Goal: Task Accomplishment & Management: Use online tool/utility

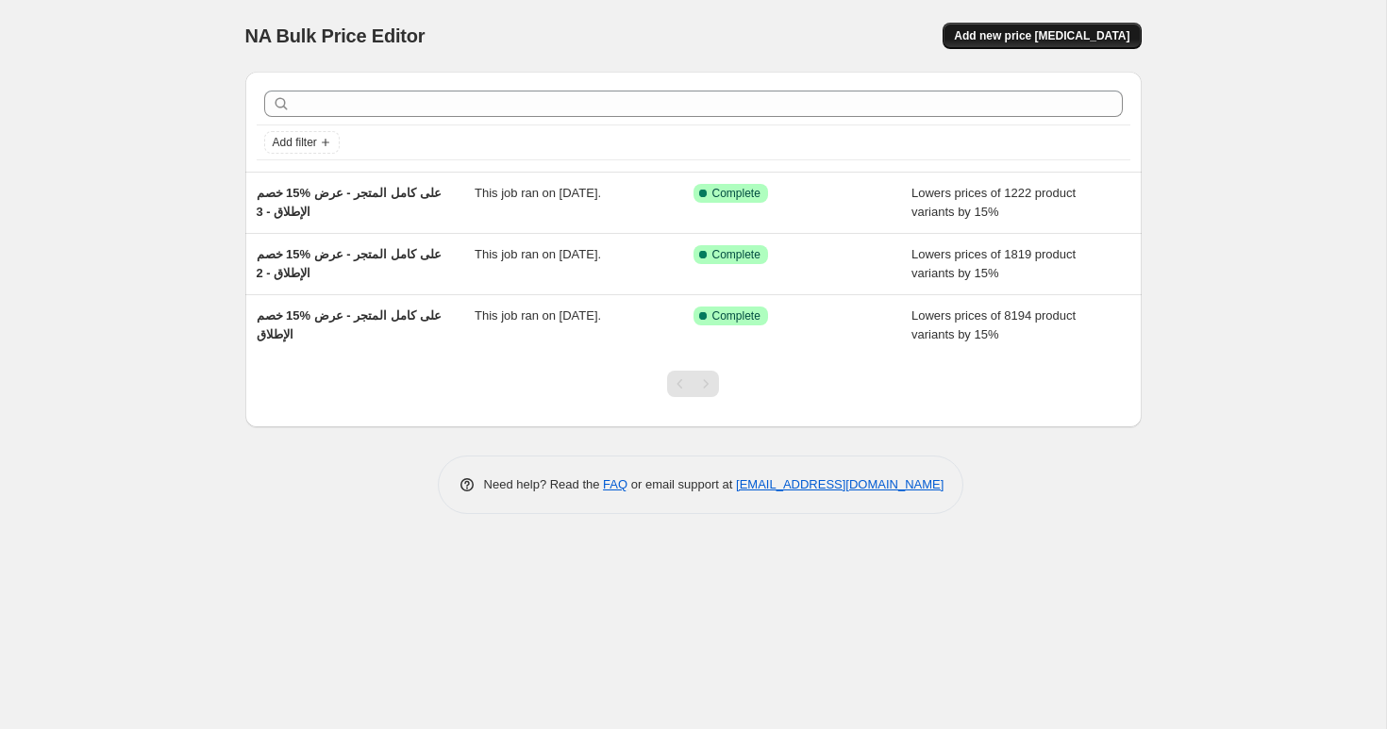
click at [1047, 39] on span "Add new price [MEDICAL_DATA]" at bounding box center [1041, 35] width 175 height 15
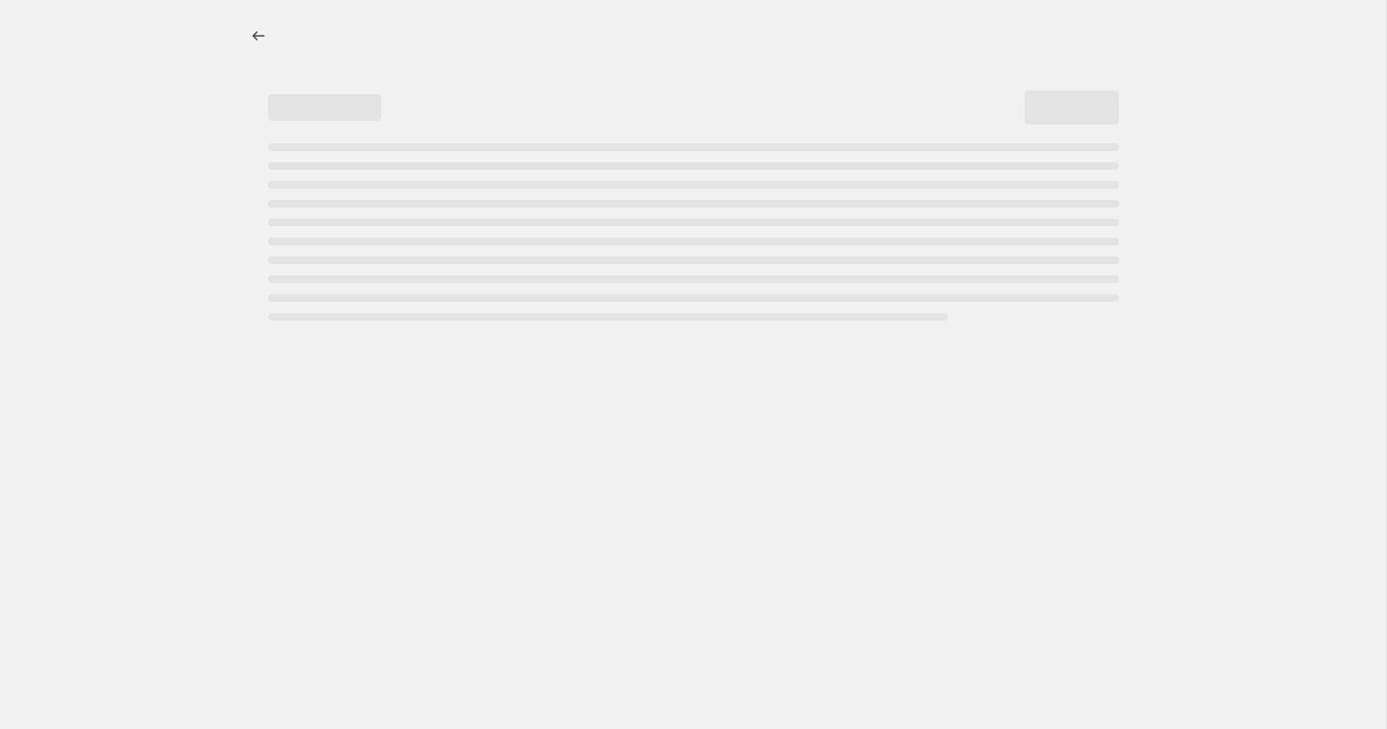
select select "percentage"
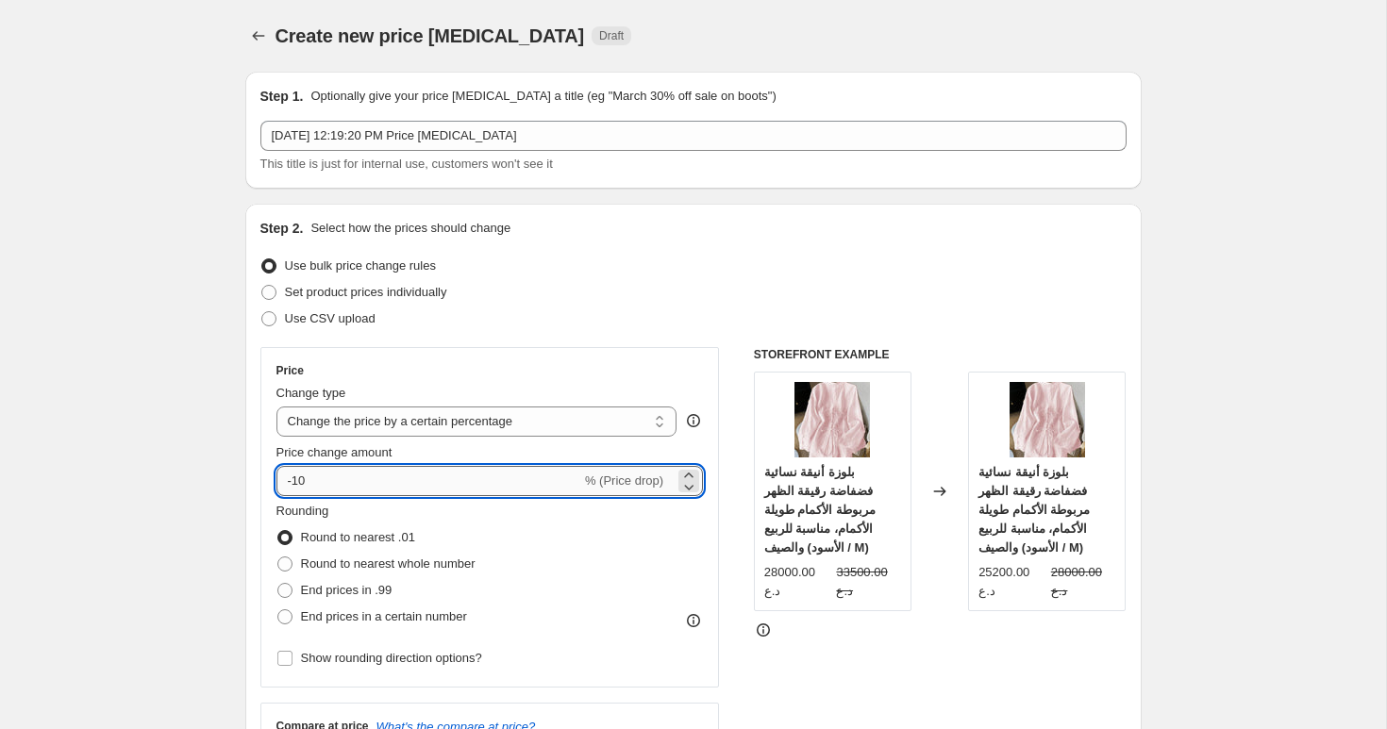
click at [352, 489] on input "-10" at bounding box center [428, 481] width 305 height 30
type input "-15"
click at [264, 42] on icon "Price change jobs" at bounding box center [258, 35] width 19 height 19
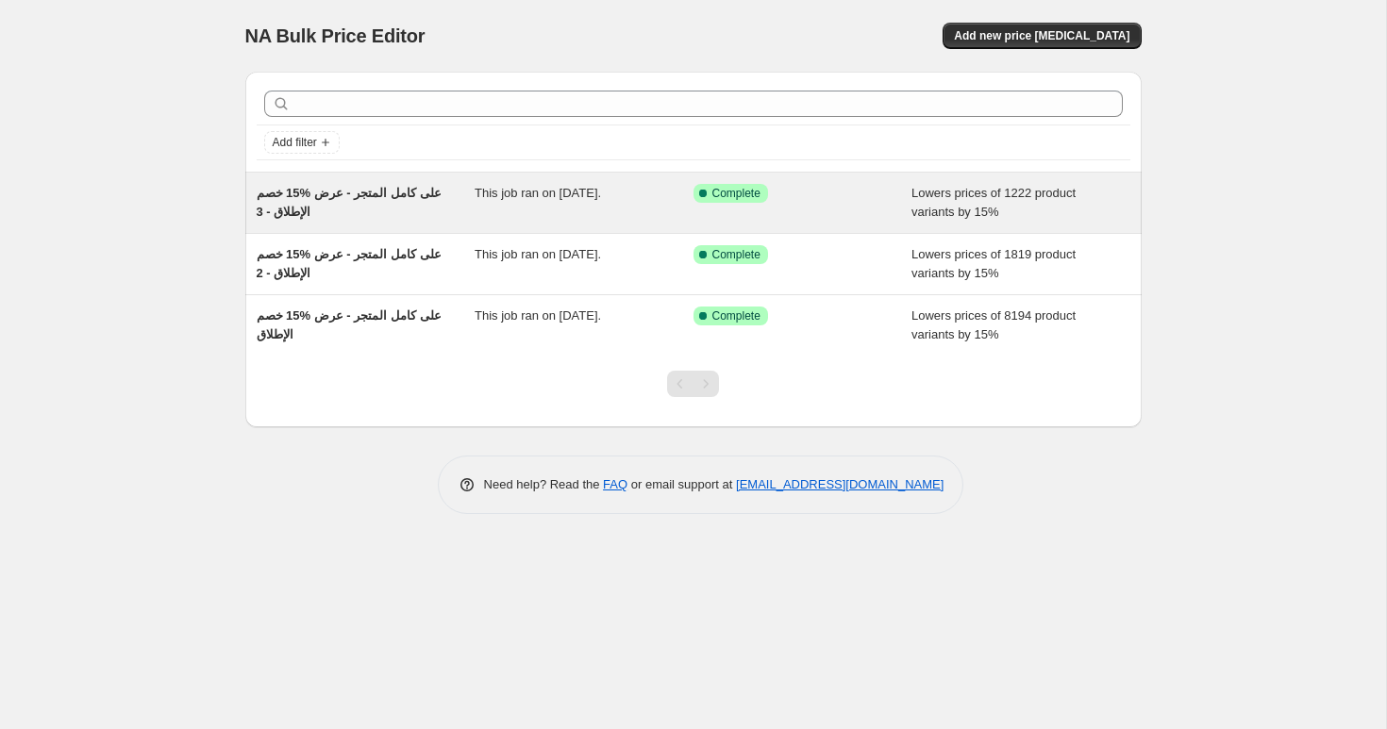
click at [402, 199] on span "خصم ‎15% على كامل المتجر - عرض الإطلاق - 3" at bounding box center [349, 202] width 185 height 33
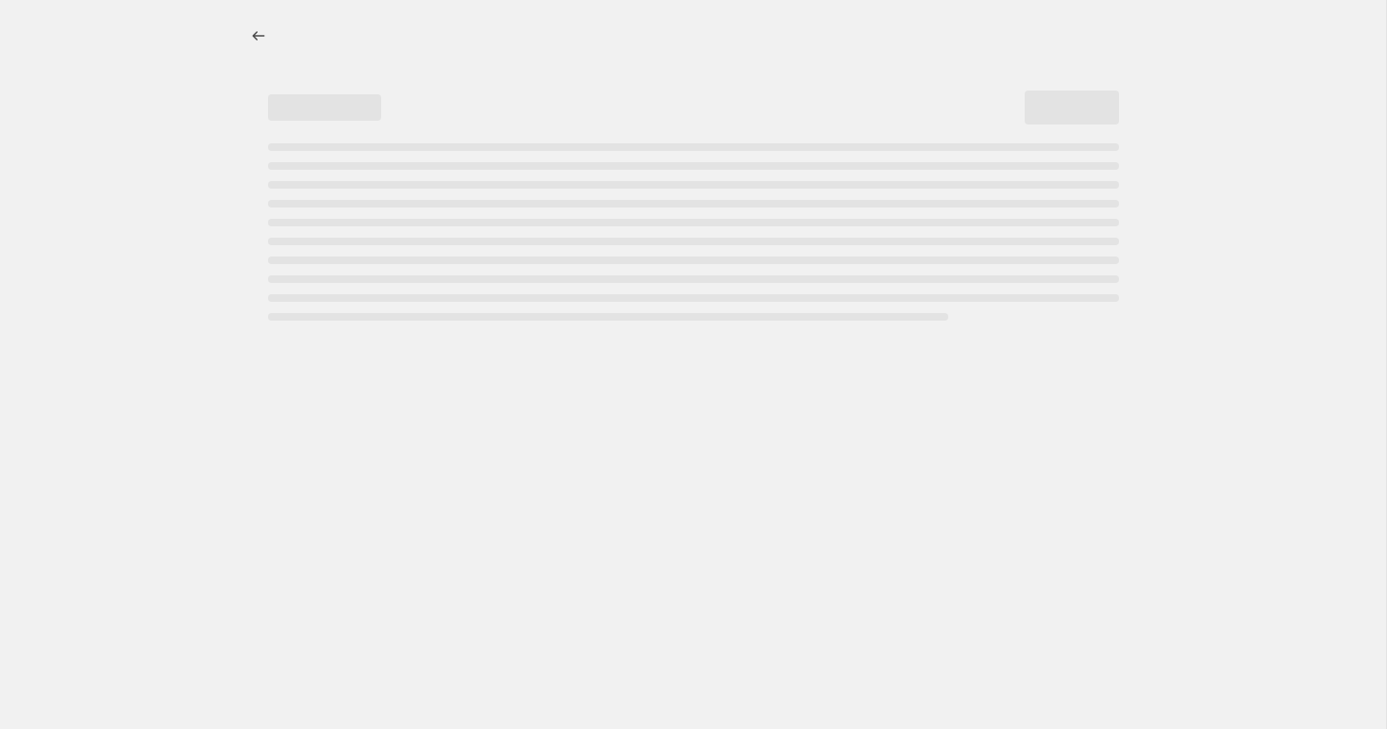
select select "percentage"
select select "collection"
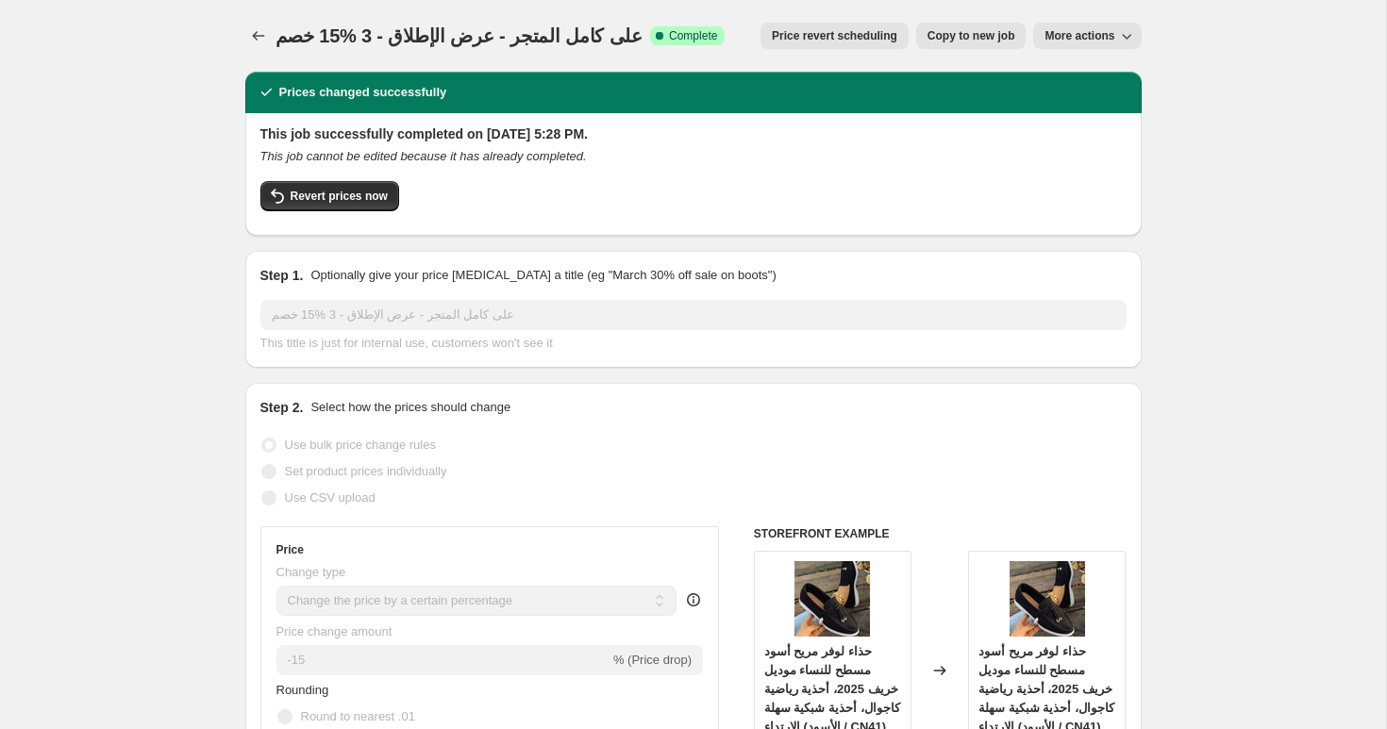
click at [403, 37] on span "خصم ‎15% على كامل المتجر - عرض الإطلاق - 3" at bounding box center [459, 35] width 368 height 21
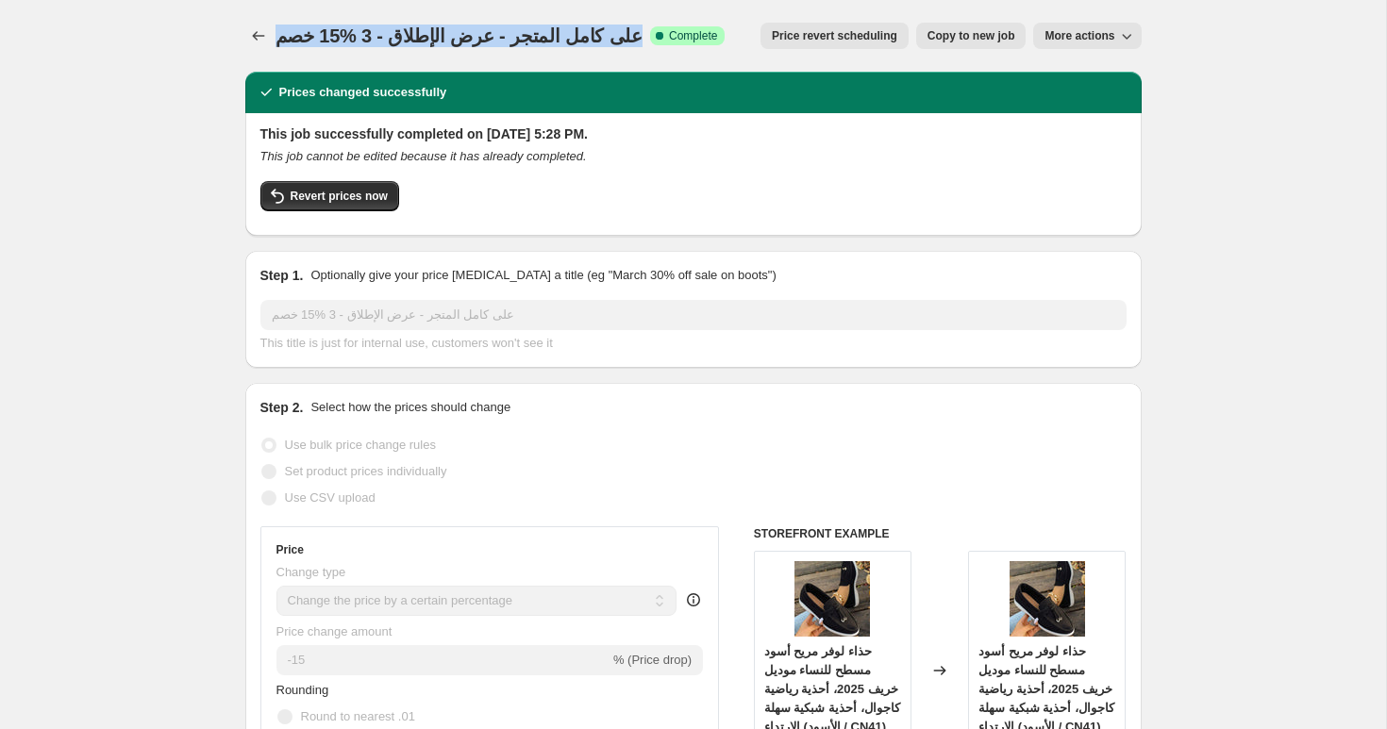
click at [403, 37] on span "خصم ‎15% على كامل المتجر - عرض الإطلاق - 3" at bounding box center [459, 35] width 368 height 21
copy span "خصم ‎15% على كامل المتجر - عرض الإطلاق - 3"
click at [260, 39] on icon "Price change jobs" at bounding box center [258, 35] width 19 height 19
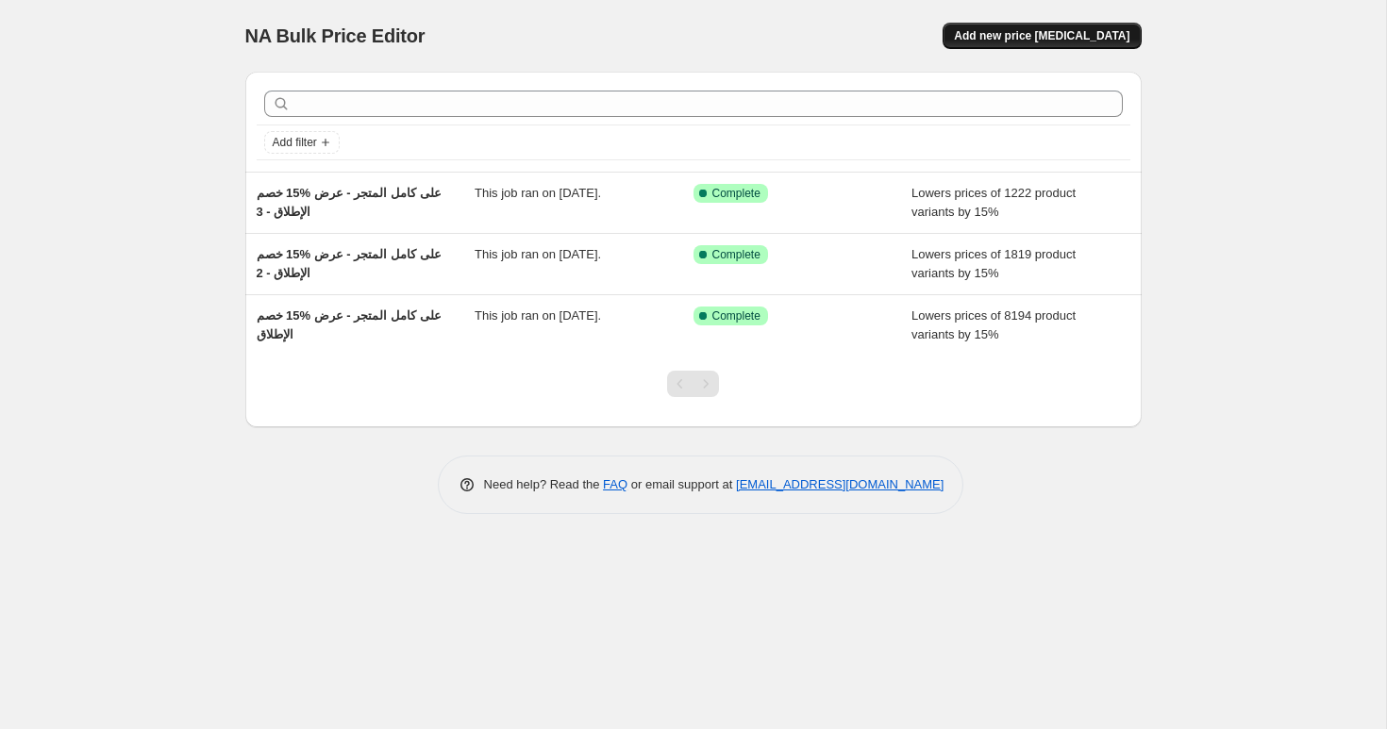
click at [1072, 42] on span "Add new price [MEDICAL_DATA]" at bounding box center [1041, 35] width 175 height 15
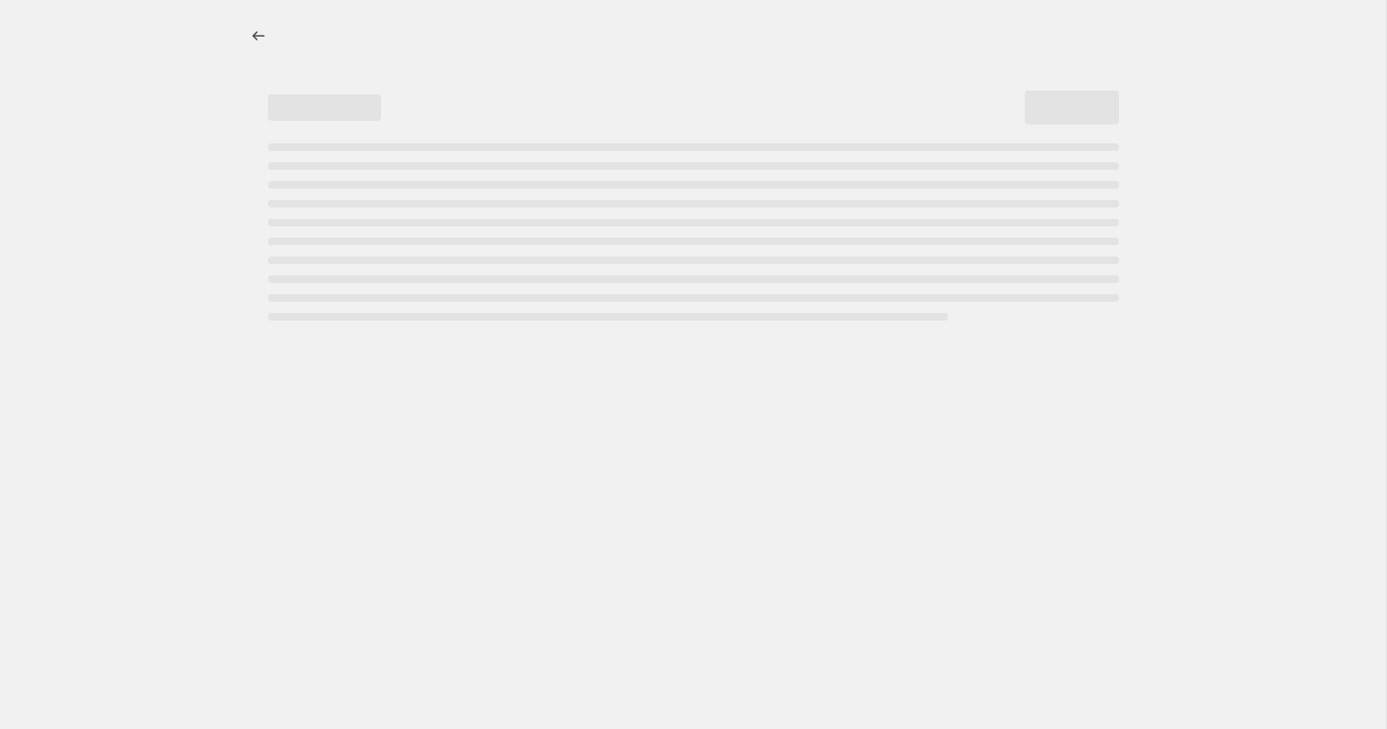
select select "percentage"
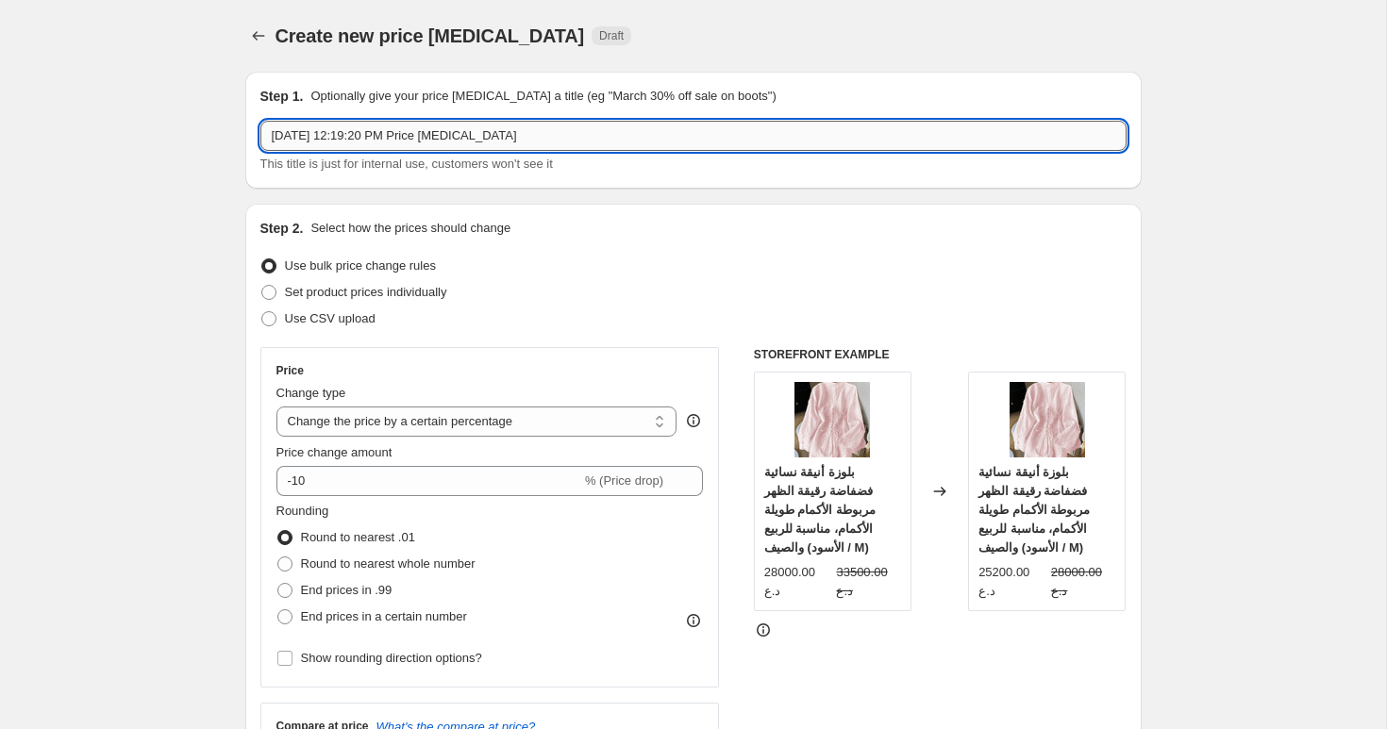
click at [508, 132] on input "[DATE] 12:19:20 PM Price [MEDICAL_DATA]" at bounding box center [693, 136] width 866 height 30
paste input "خصم ‎15% على كامل المتجر - عرض الإطلاق - 3"
click at [336, 139] on input "خصم ‎15% على كامل المتجر - عرض الإطلاق - 3" at bounding box center [693, 136] width 866 height 30
type input "خصم ‎15% على كامل المتجر - عرض الإطلاق - 4"
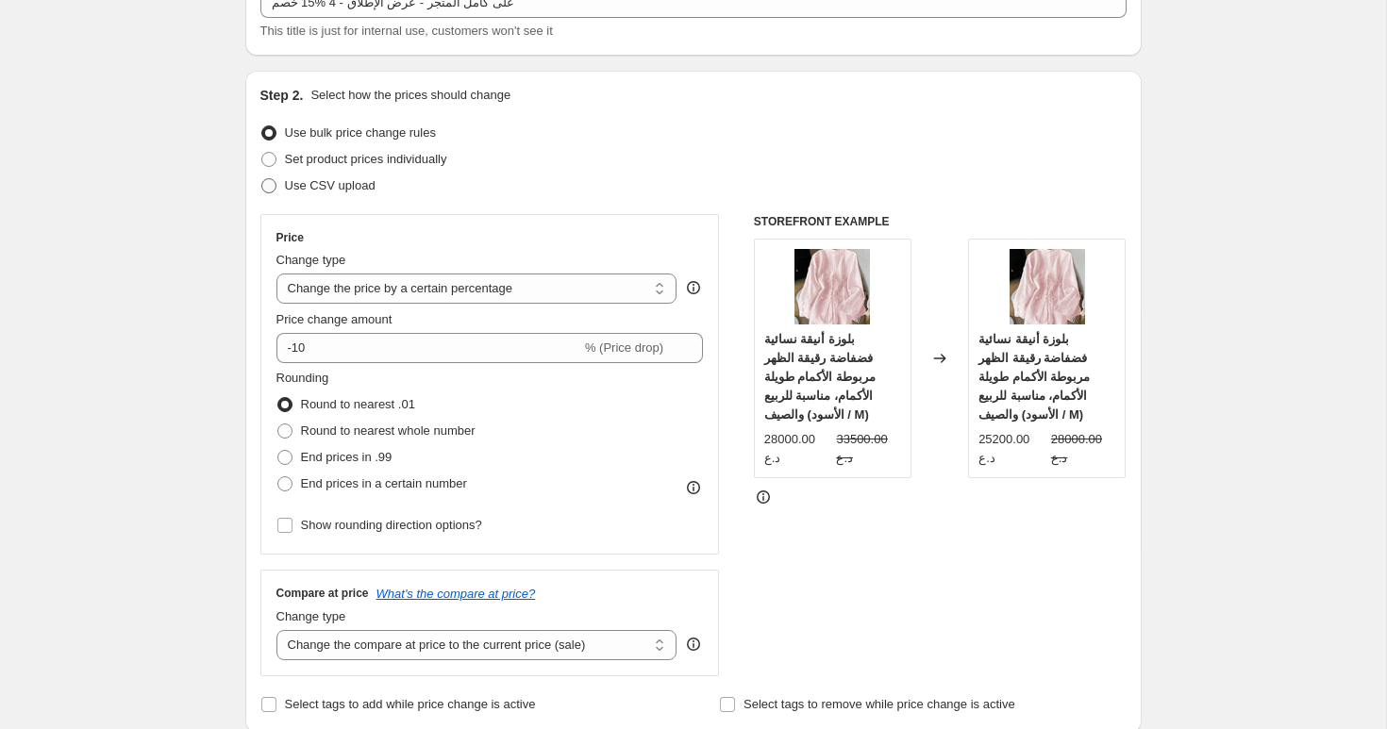
scroll to position [164, 0]
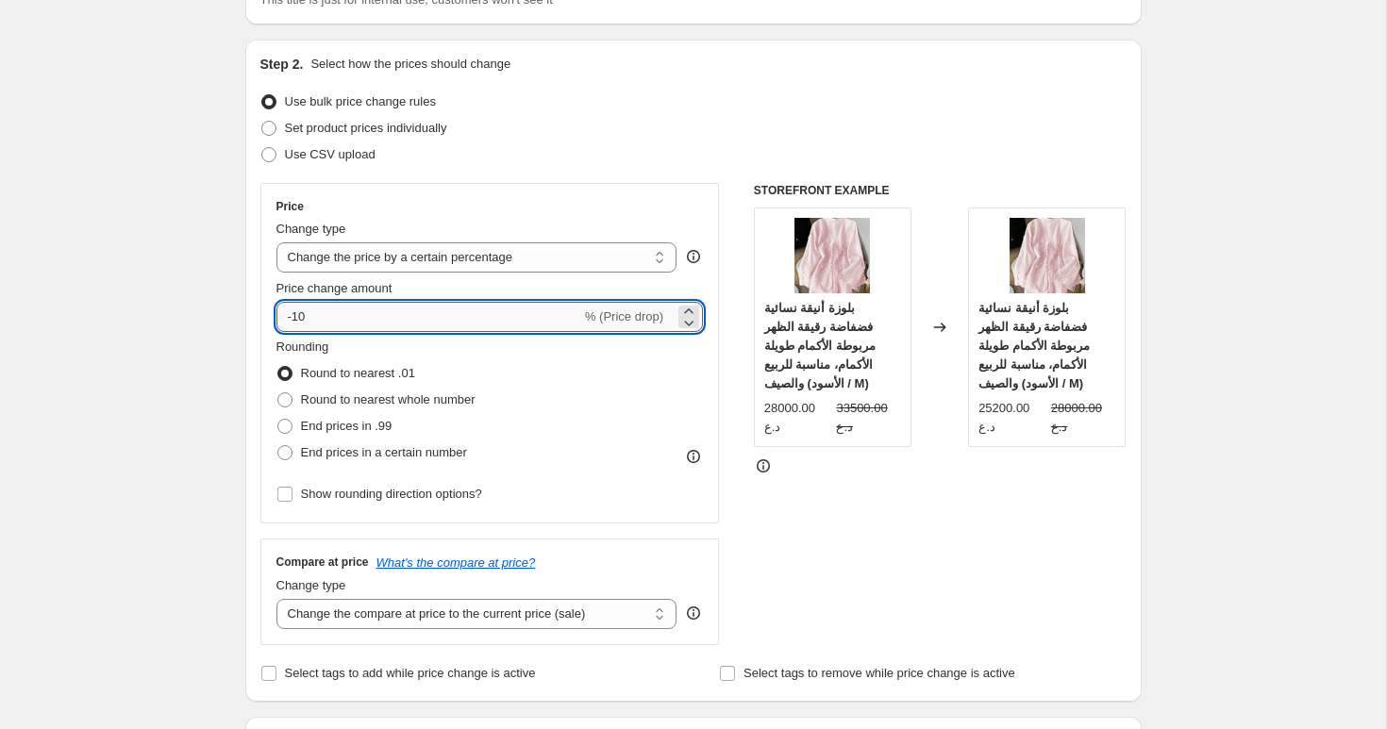
click at [359, 323] on input "-10" at bounding box center [428, 317] width 305 height 30
type input "-15"
click at [329, 454] on span "End prices in a certain number" at bounding box center [384, 452] width 166 height 14
click at [278, 446] on input "End prices in a certain number" at bounding box center [277, 445] width 1 height 1
radio input "true"
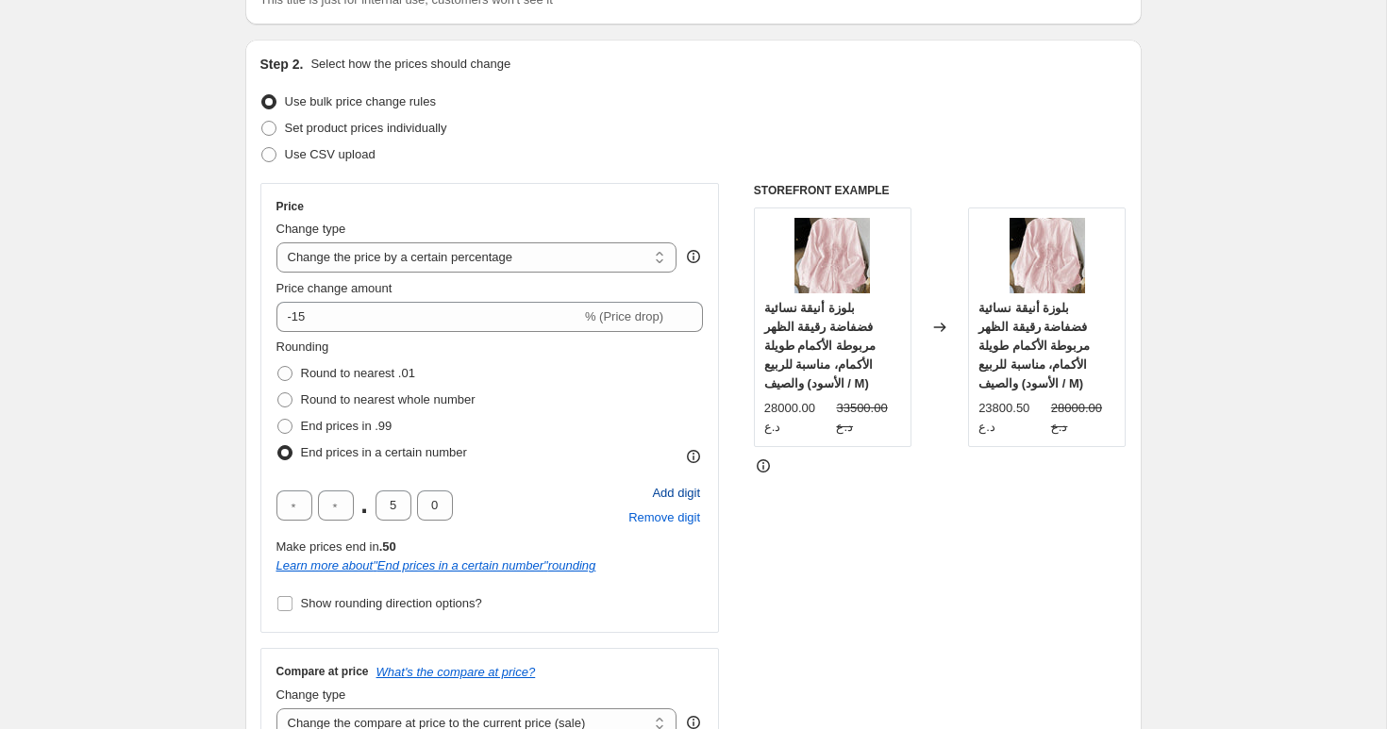
click at [673, 494] on span "Add digit" at bounding box center [676, 493] width 48 height 19
click at [305, 503] on input "text" at bounding box center [294, 506] width 36 height 30
type input "0"
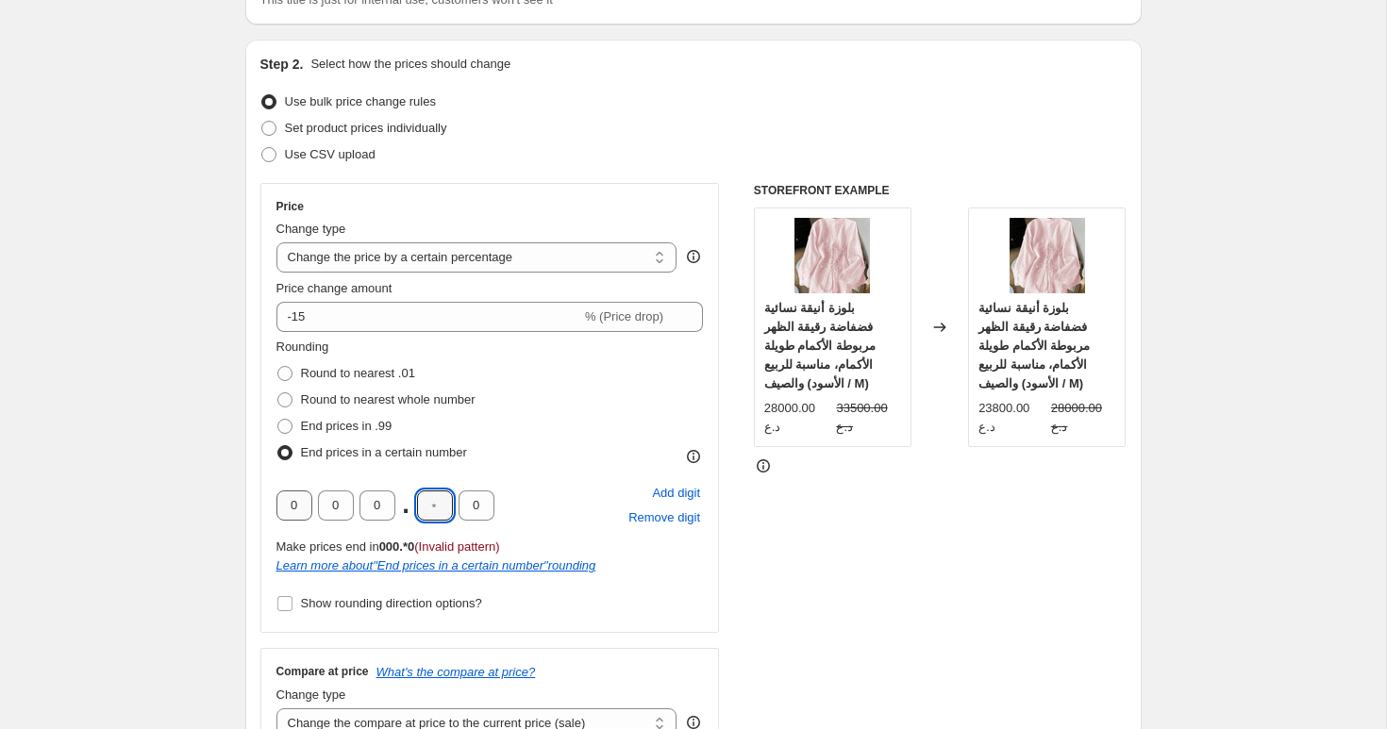
type input "0"
click at [283, 604] on input "Show rounding direction options?" at bounding box center [284, 603] width 15 height 15
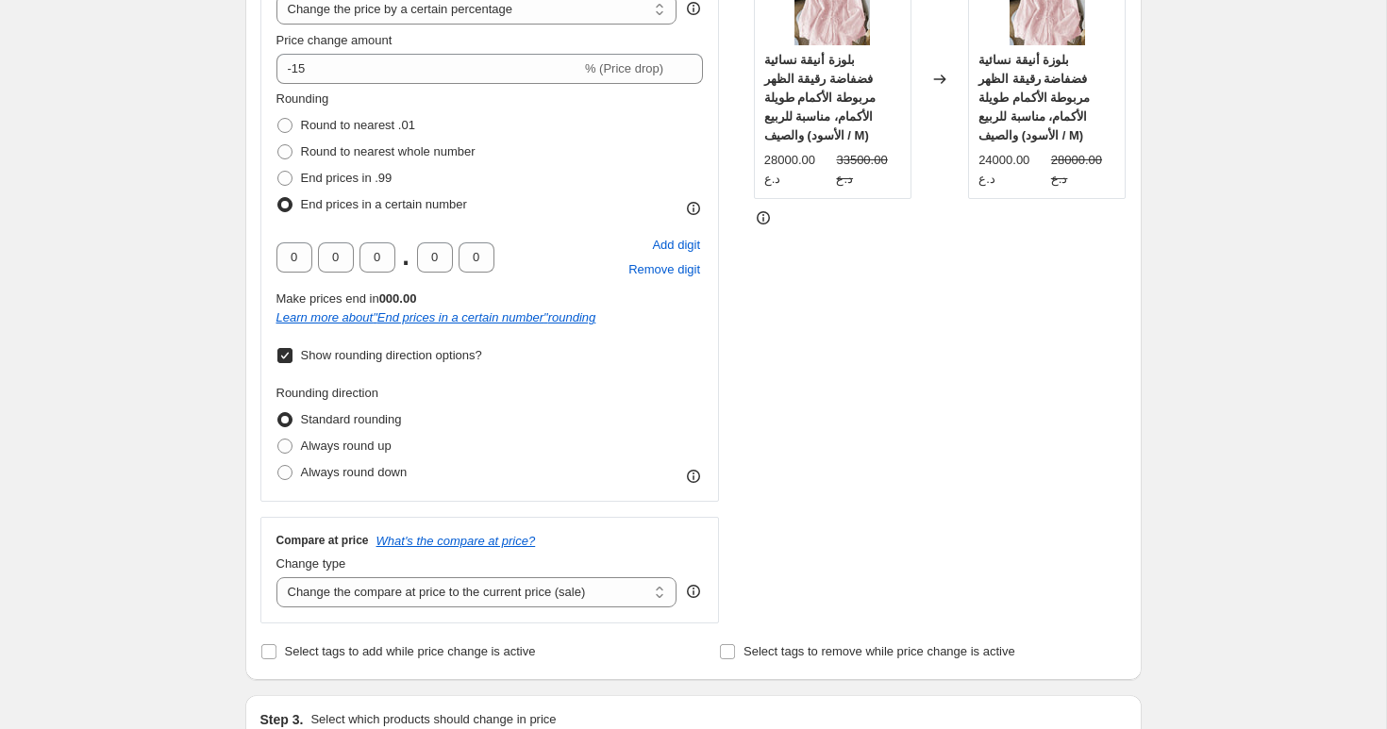
scroll to position [418, 0]
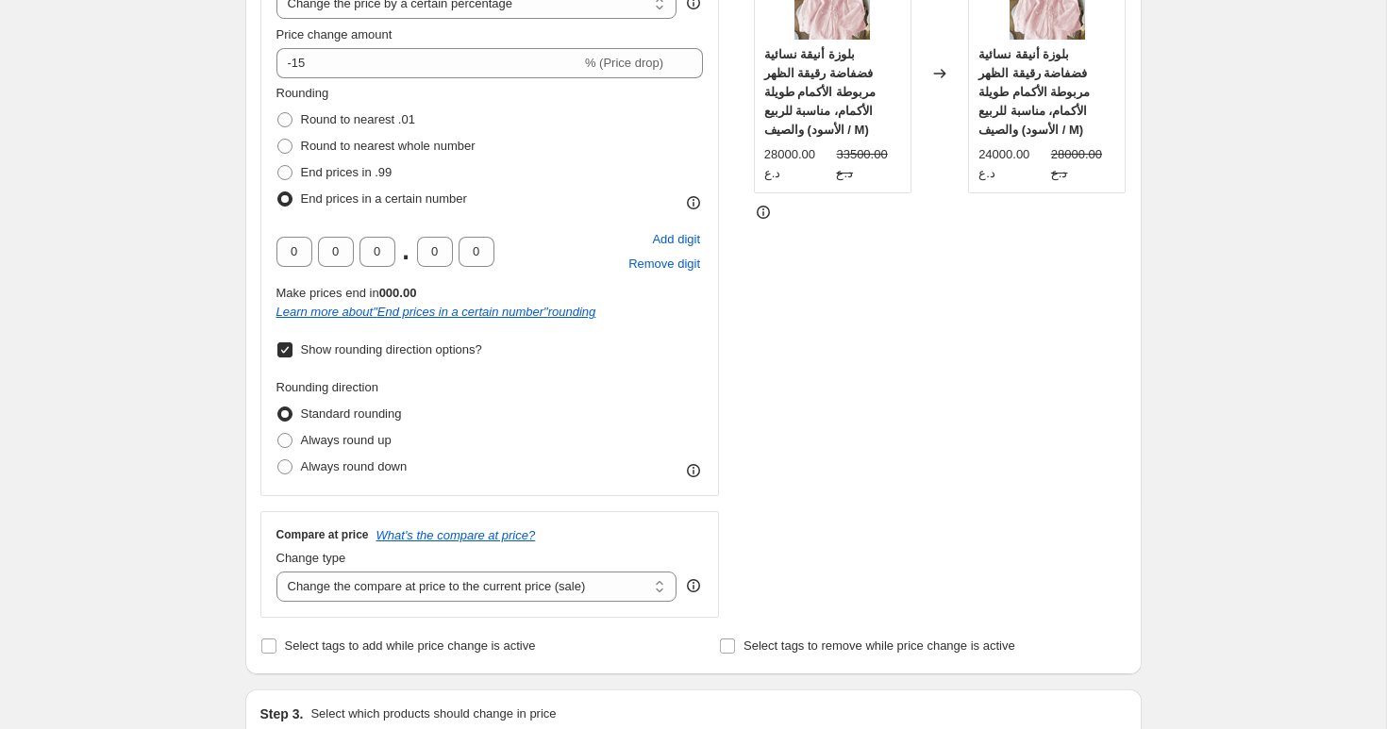
click at [288, 350] on input "Show rounding direction options?" at bounding box center [284, 349] width 15 height 15
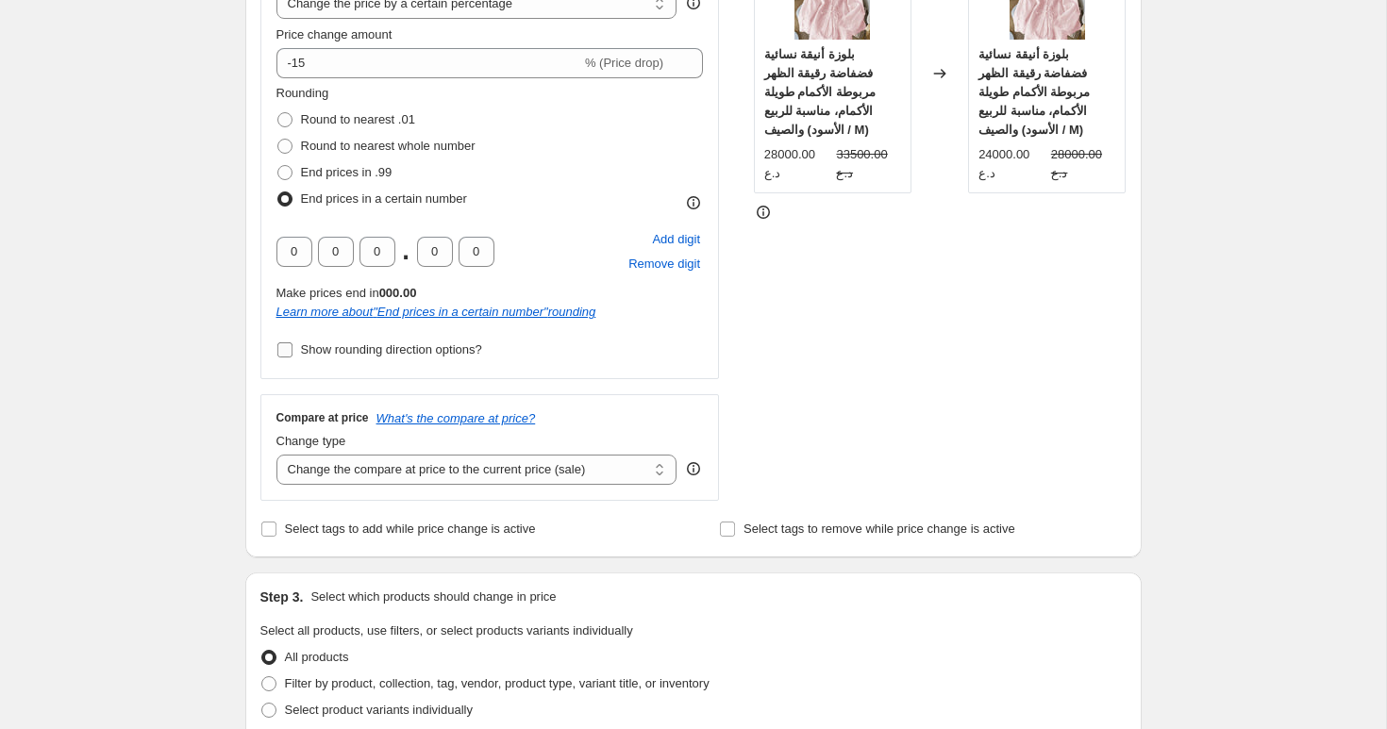
click at [288, 351] on input "Show rounding direction options?" at bounding box center [284, 349] width 15 height 15
checkbox input "true"
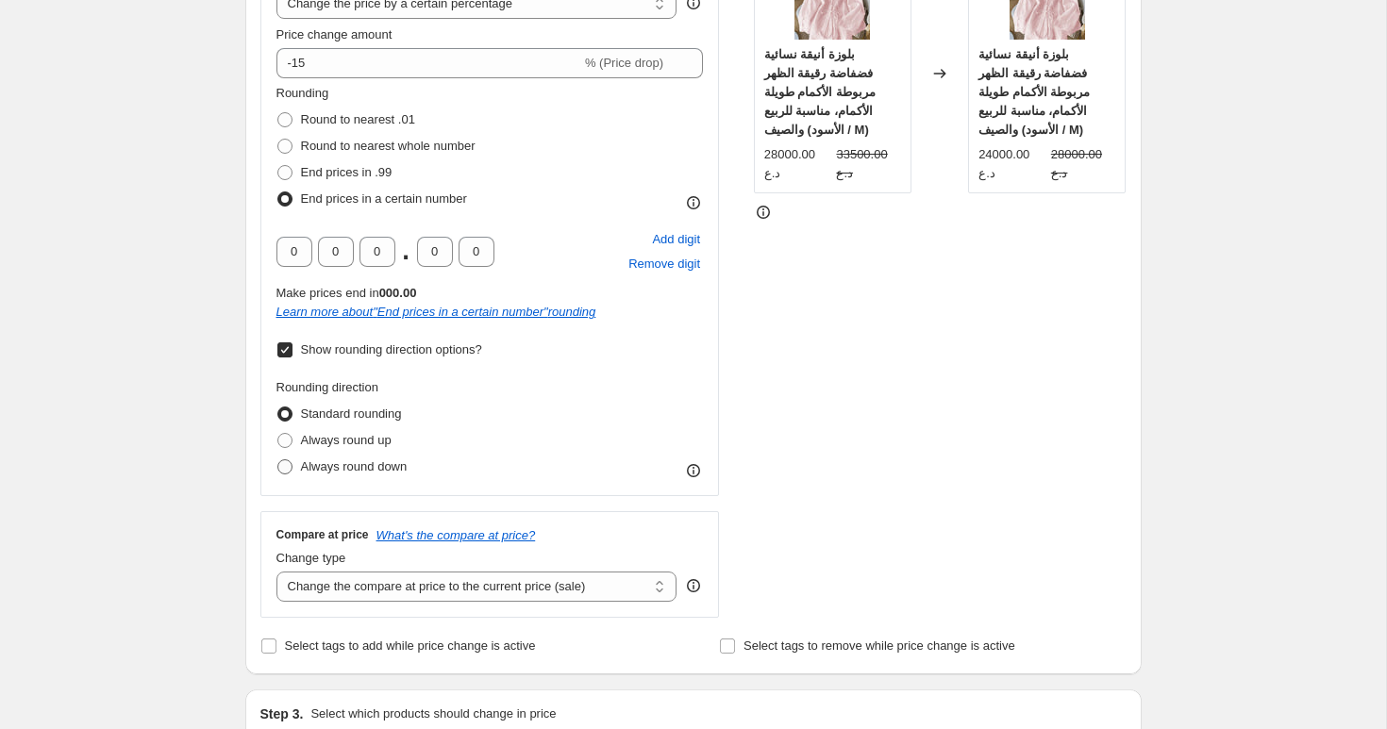
click at [297, 470] on label "Always round down" at bounding box center [341, 467] width 131 height 26
click at [278, 460] on input "Always round down" at bounding box center [277, 459] width 1 height 1
radio input "true"
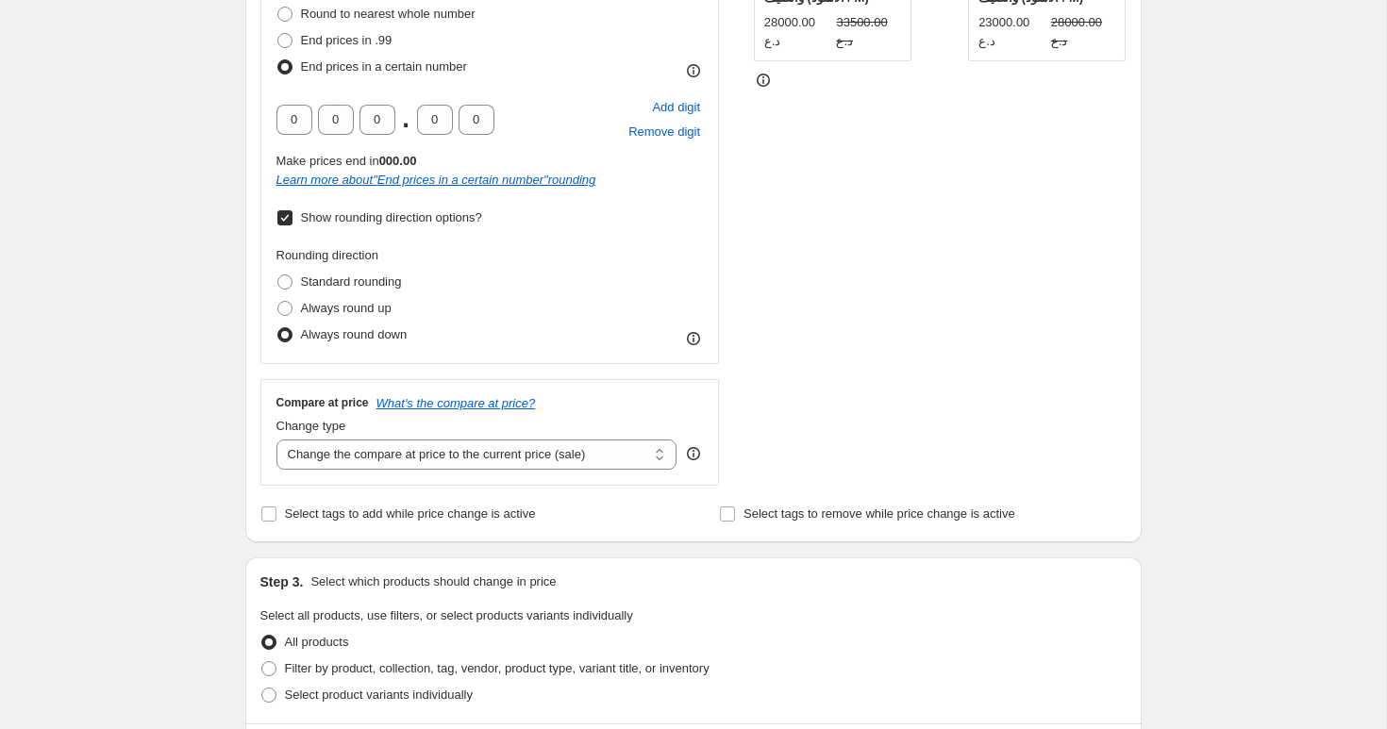
click at [1072, 25] on strike "28000.00 د.ع" at bounding box center [1083, 32] width 65 height 38
copy strike "28000.00"
click at [1013, 199] on div "STOREFRONT EXAMPLE بلوزة أنيقة نسائية فضفاضة رقيقة الظهر مربوطة الأكمام طويلة ا…" at bounding box center [940, 141] width 373 height 689
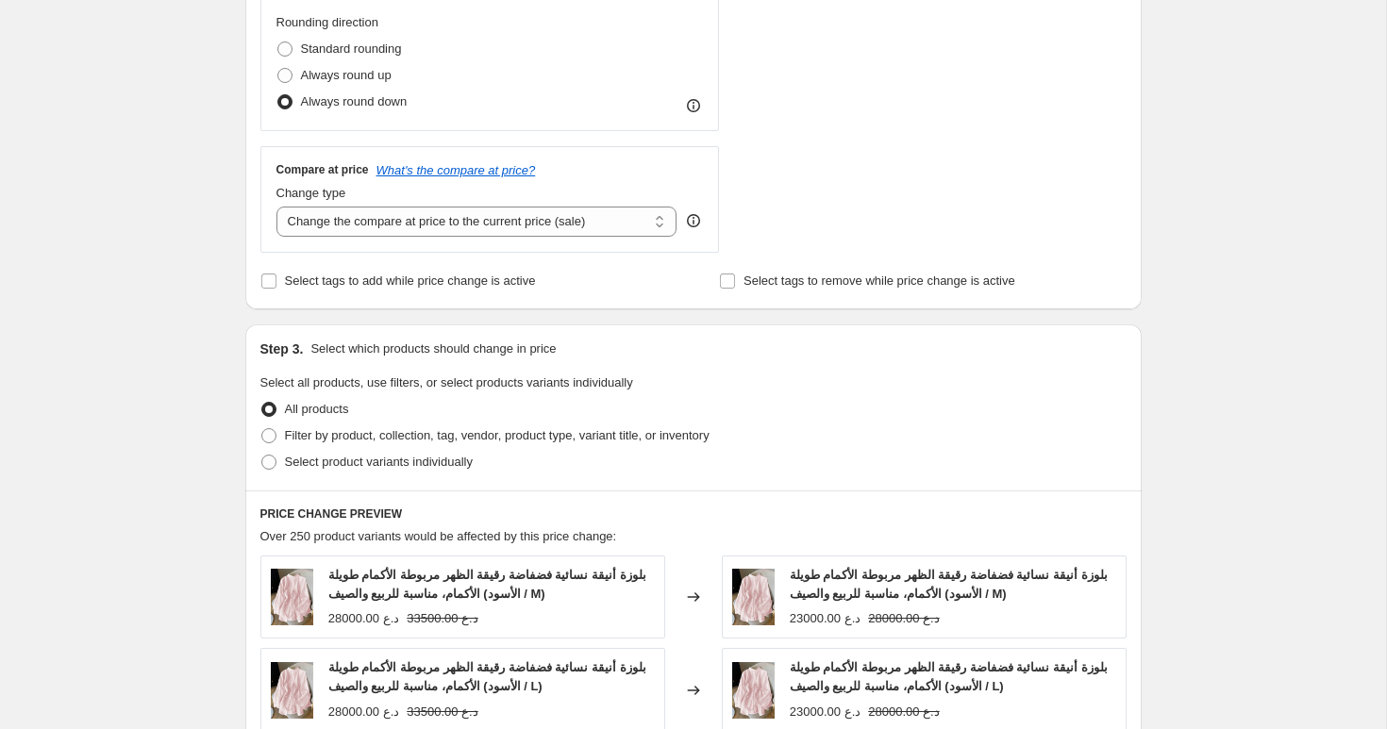
scroll to position [832, 0]
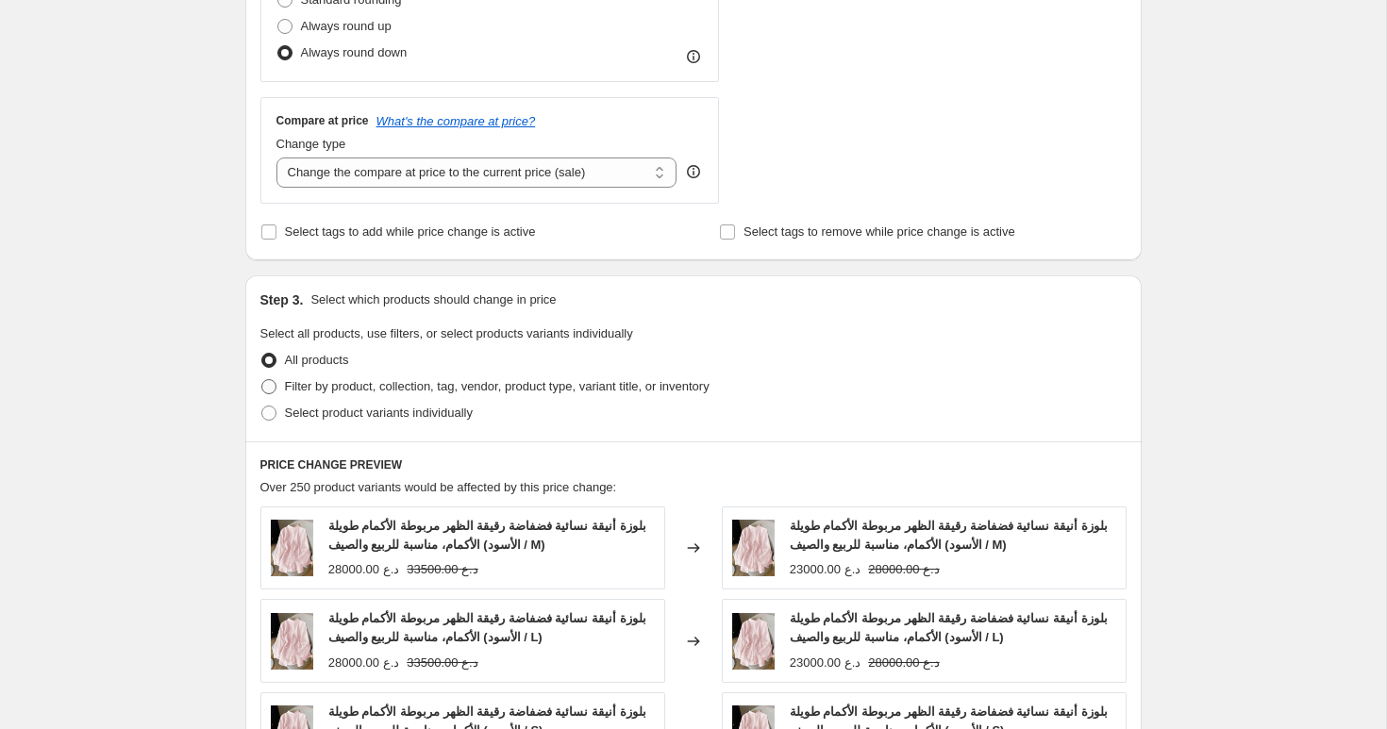
click at [359, 391] on span "Filter by product, collection, tag, vendor, product type, variant title, or inv…" at bounding box center [497, 386] width 424 height 14
click at [262, 380] on input "Filter by product, collection, tag, vendor, product type, variant title, or inv…" at bounding box center [261, 379] width 1 height 1
radio input "true"
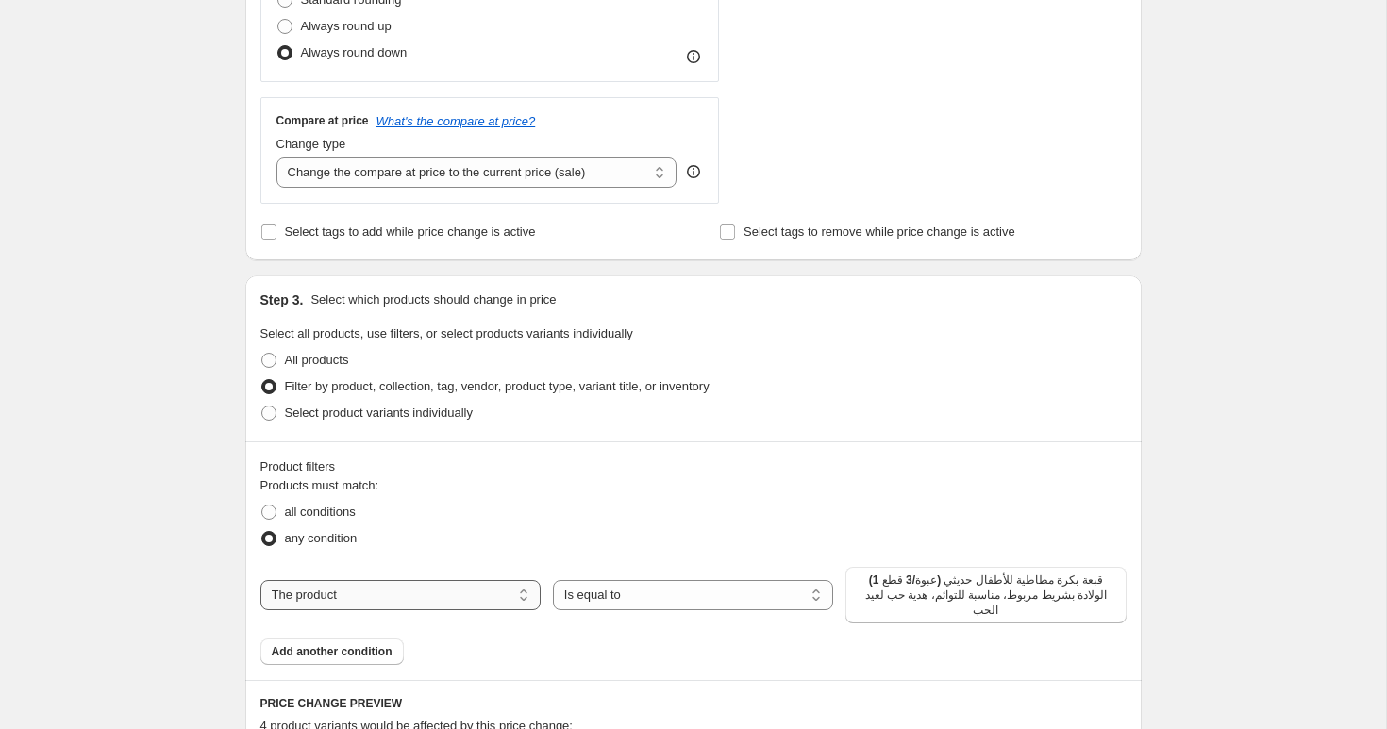
click at [465, 599] on select "The product The product's collection The product's tag The product's vendor The…" at bounding box center [400, 595] width 280 height 30
select select "collection"
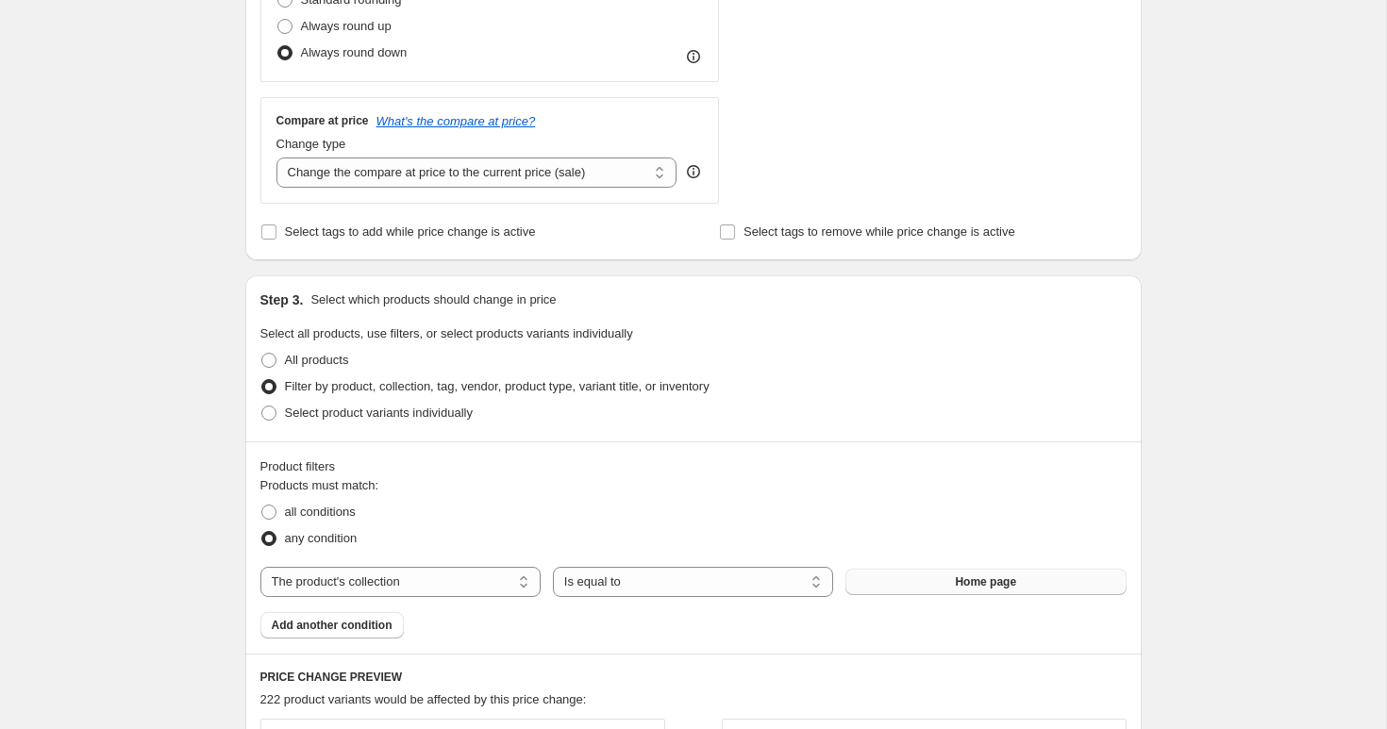
click at [920, 581] on button "Home page" at bounding box center [985, 582] width 280 height 26
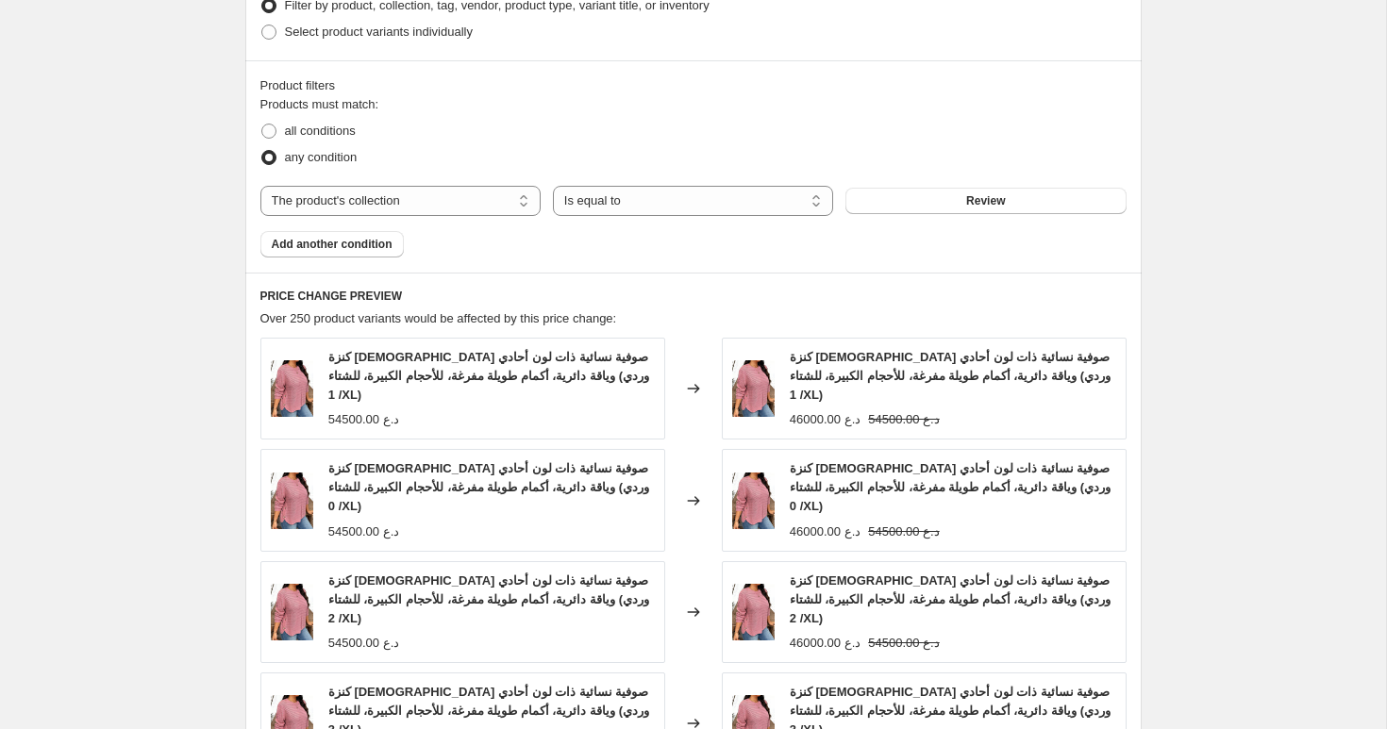
scroll to position [1215, 0]
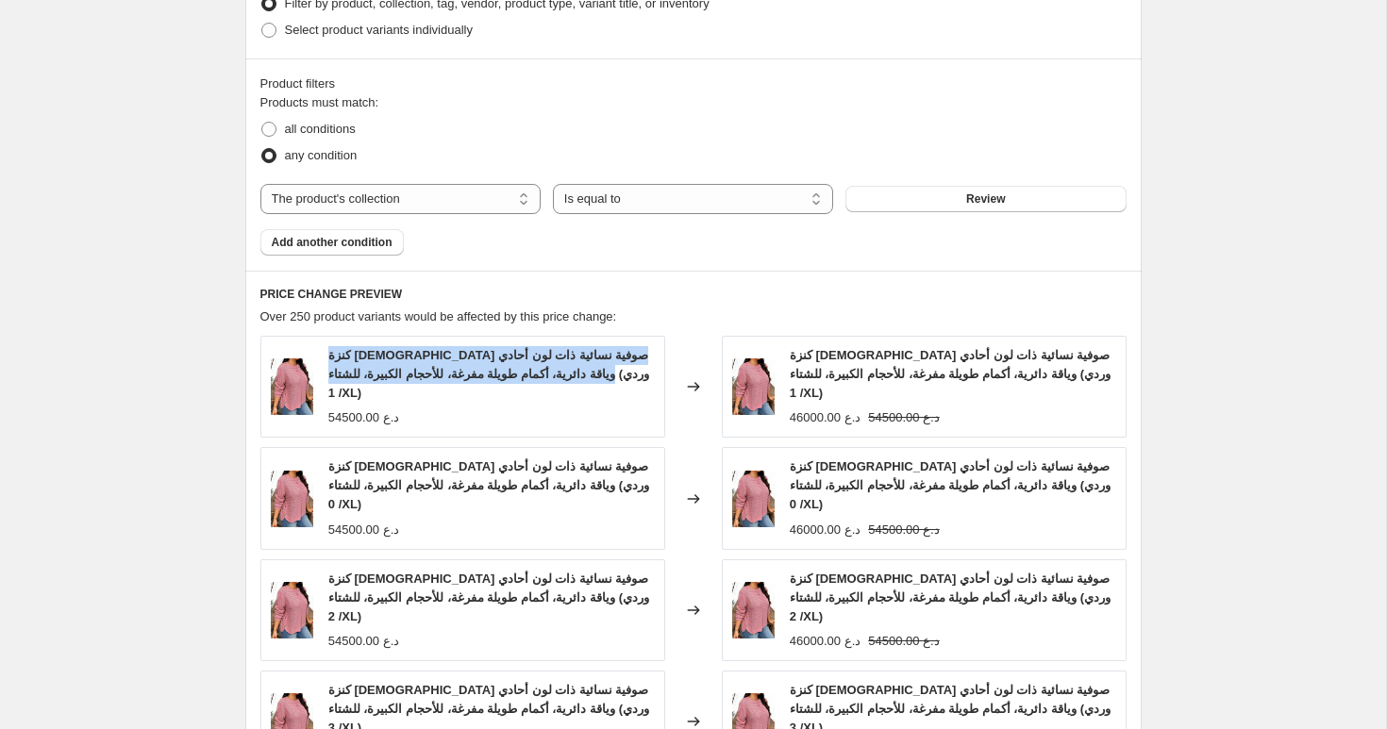
drag, startPoint x: 601, startPoint y: 374, endPoint x: 513, endPoint y: 339, distance: 94.4
click at [513, 339] on div "كنزة صوفية صوفية نسائية ذات لون أحادي وياقة دائرية، أكمام طويلة مفرغة، للأحجام …" at bounding box center [462, 387] width 405 height 102
copy span "كنزة [DEMOGRAPHIC_DATA] صوفية نسائية ذات لون أحادي وياقة دائرية، أكمام طويلة مف…"
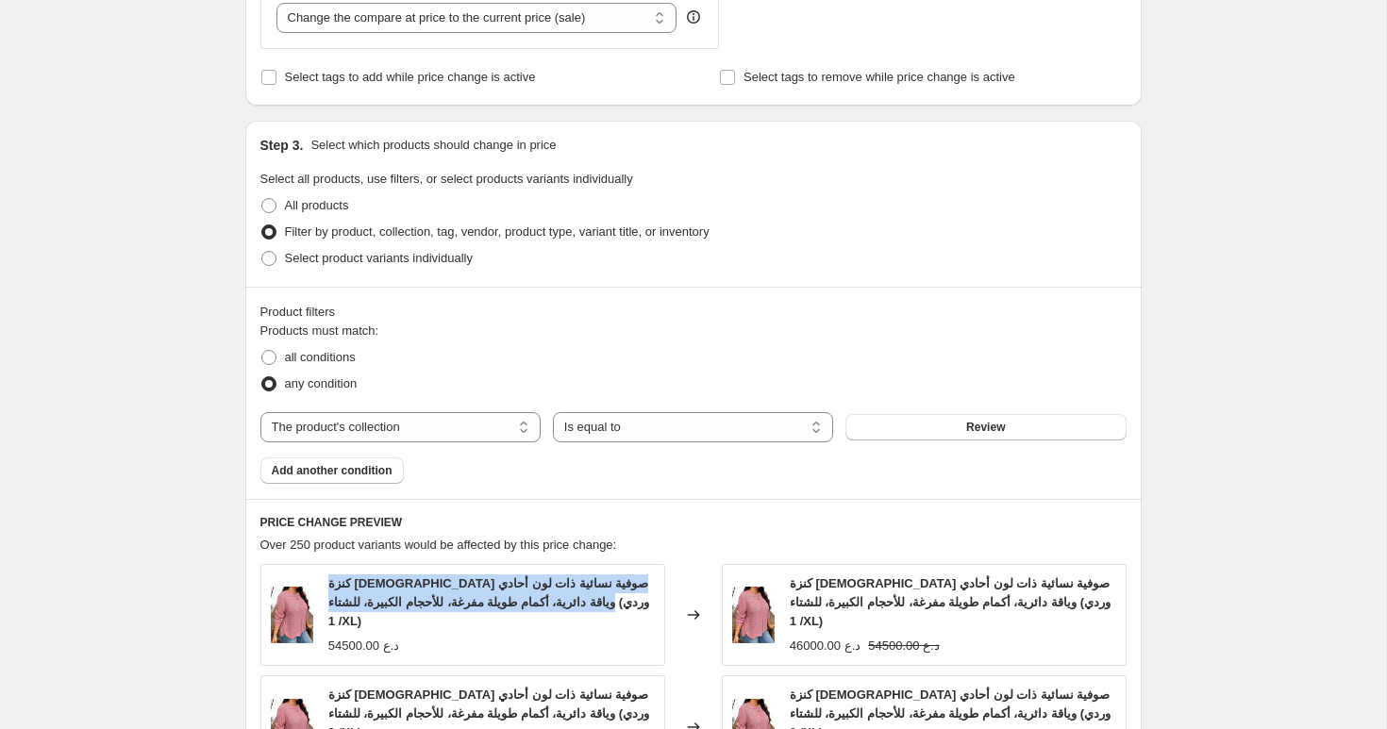
scroll to position [1625, 0]
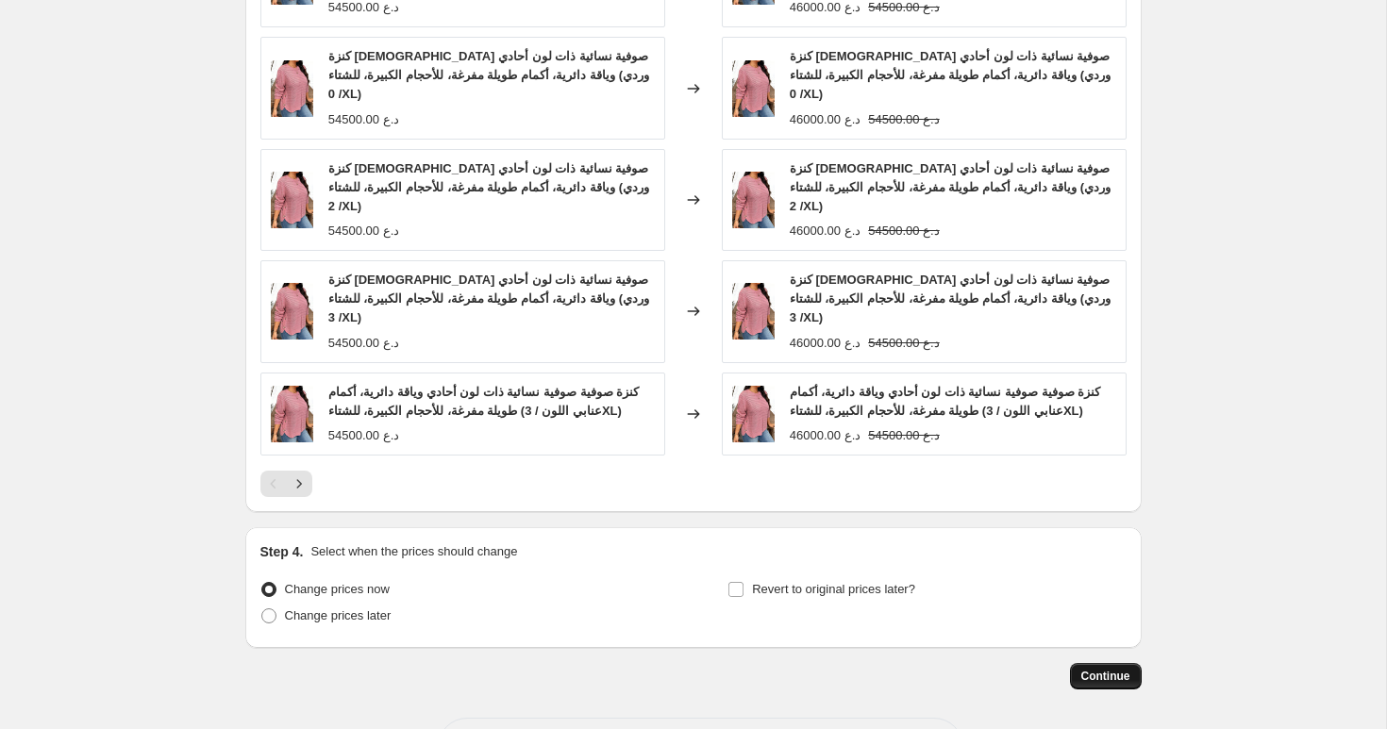
click at [1088, 669] on span "Continue" at bounding box center [1105, 676] width 49 height 15
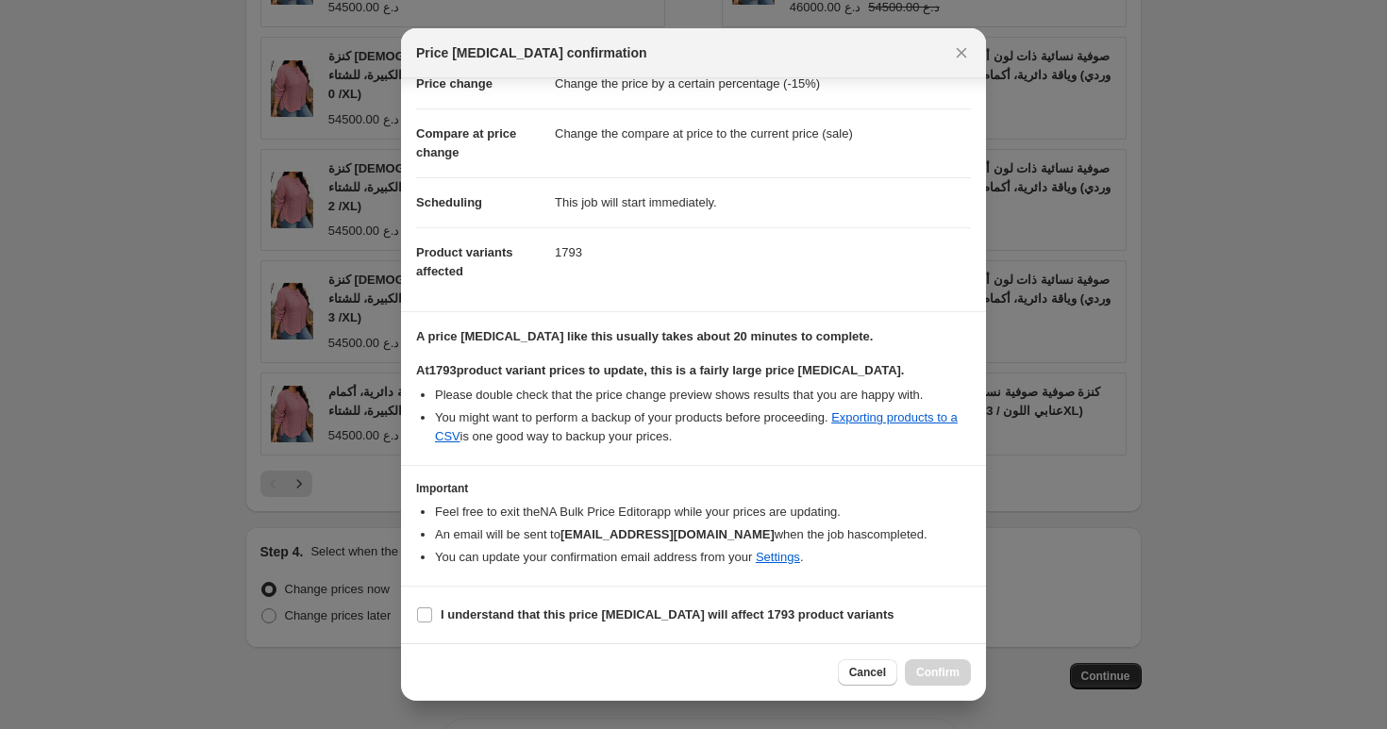
scroll to position [0, 0]
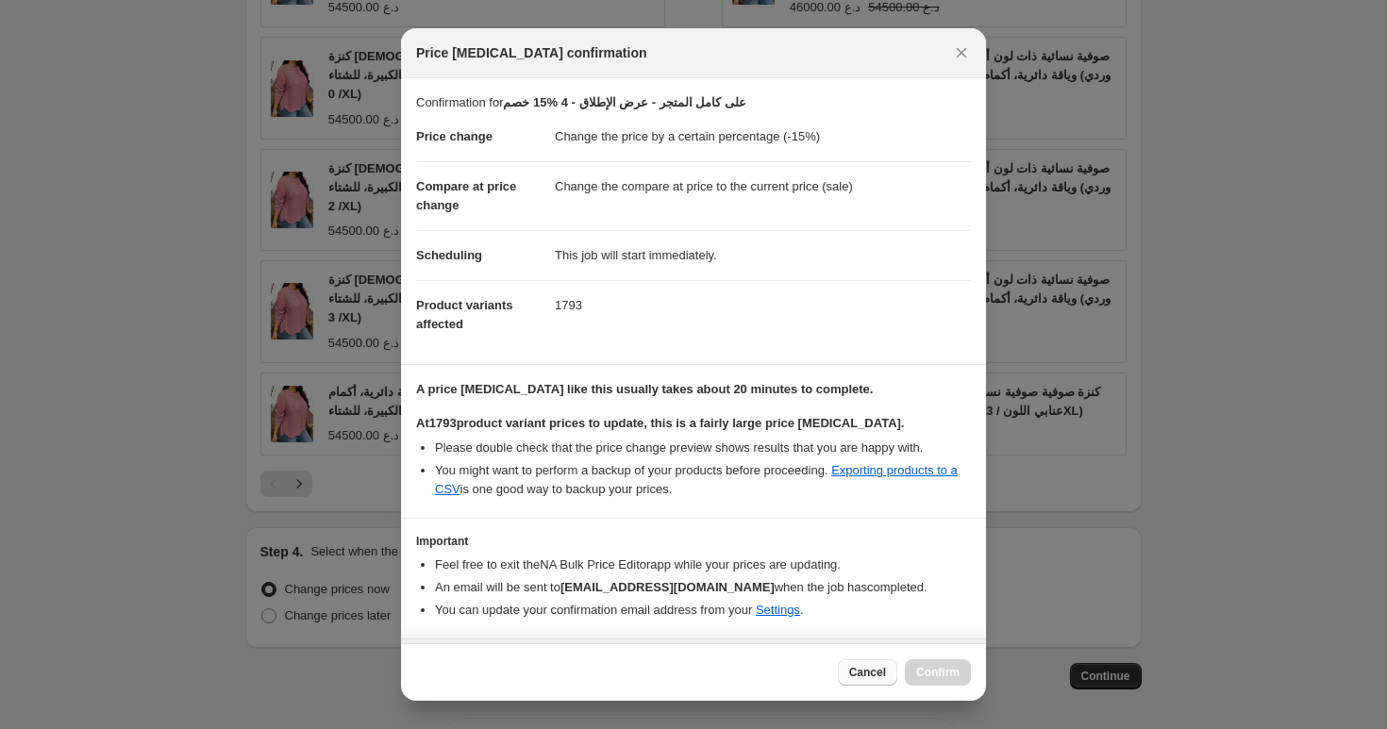
click at [861, 675] on span "Cancel" at bounding box center [867, 672] width 37 height 15
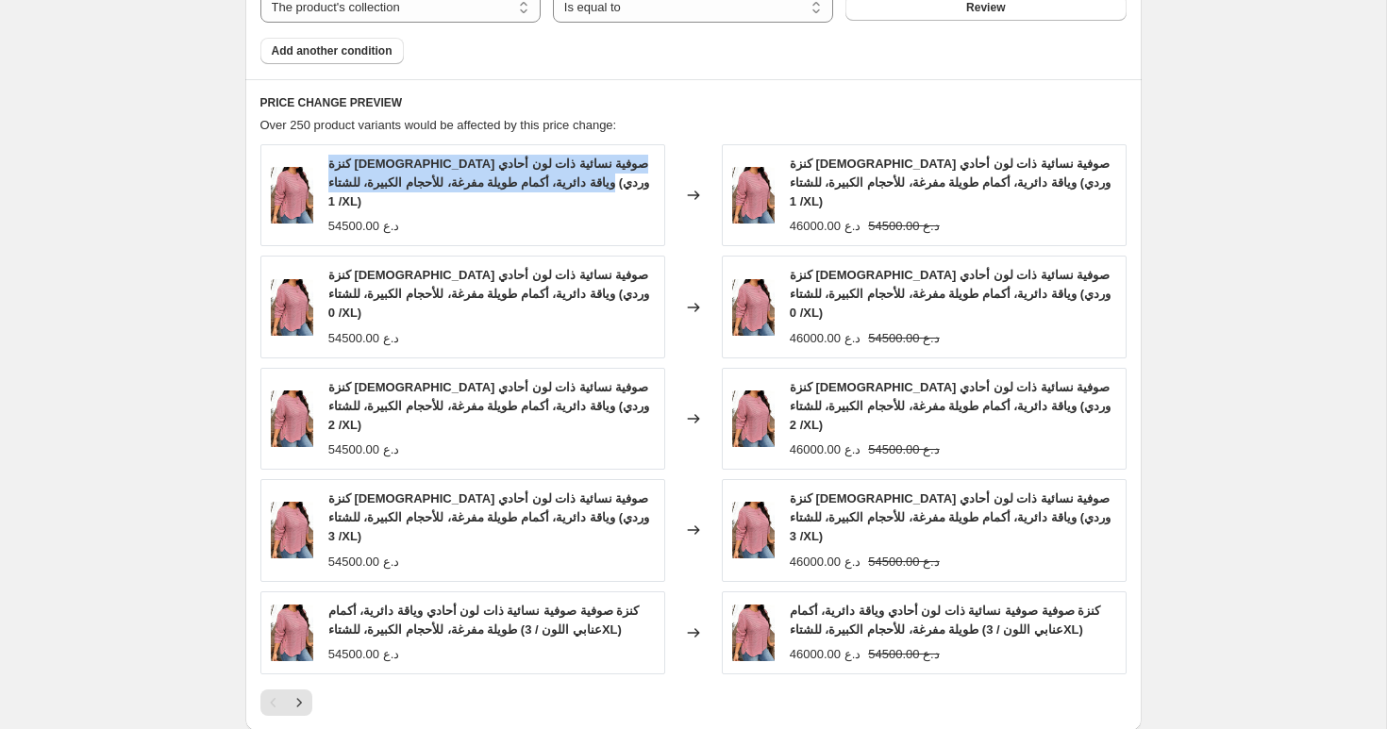
scroll to position [1464, 0]
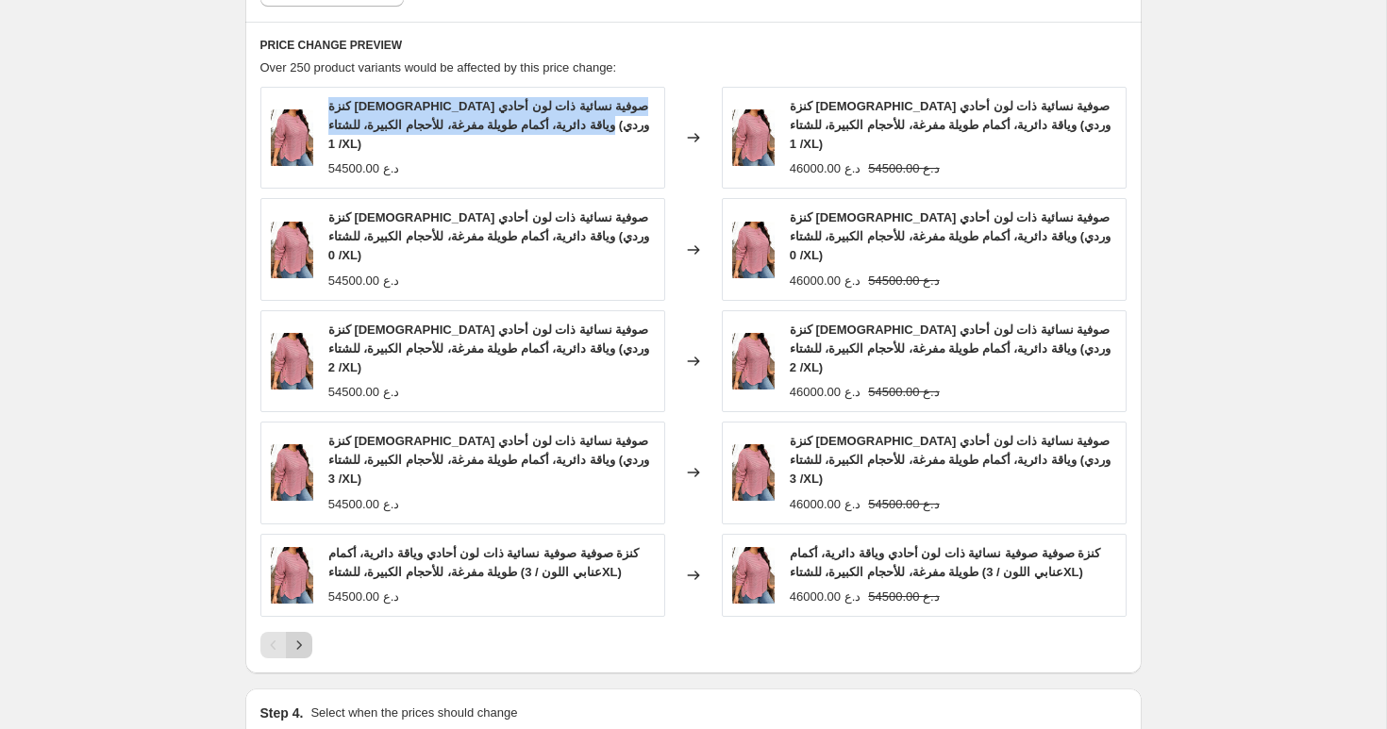
click at [296, 636] on icon "Next" at bounding box center [299, 645] width 19 height 19
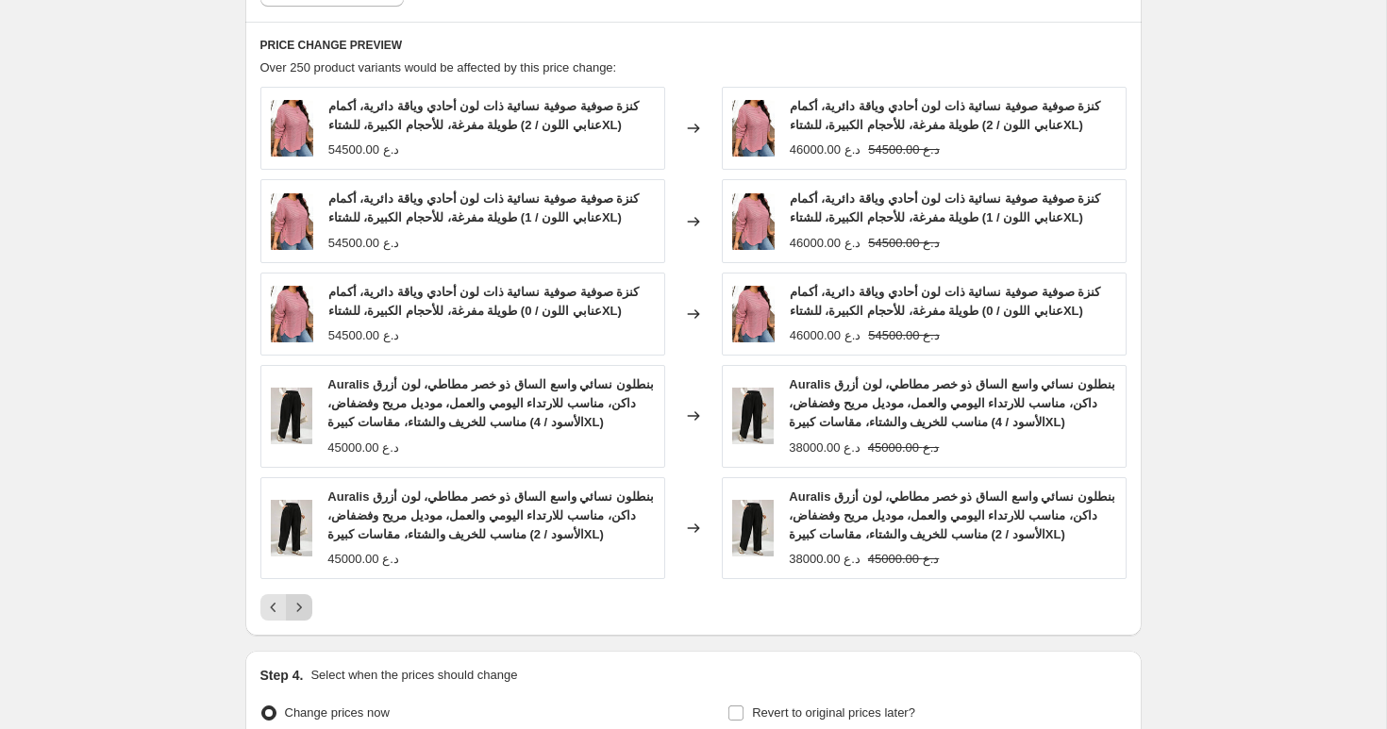
click at [300, 606] on icon "Next" at bounding box center [299, 607] width 19 height 19
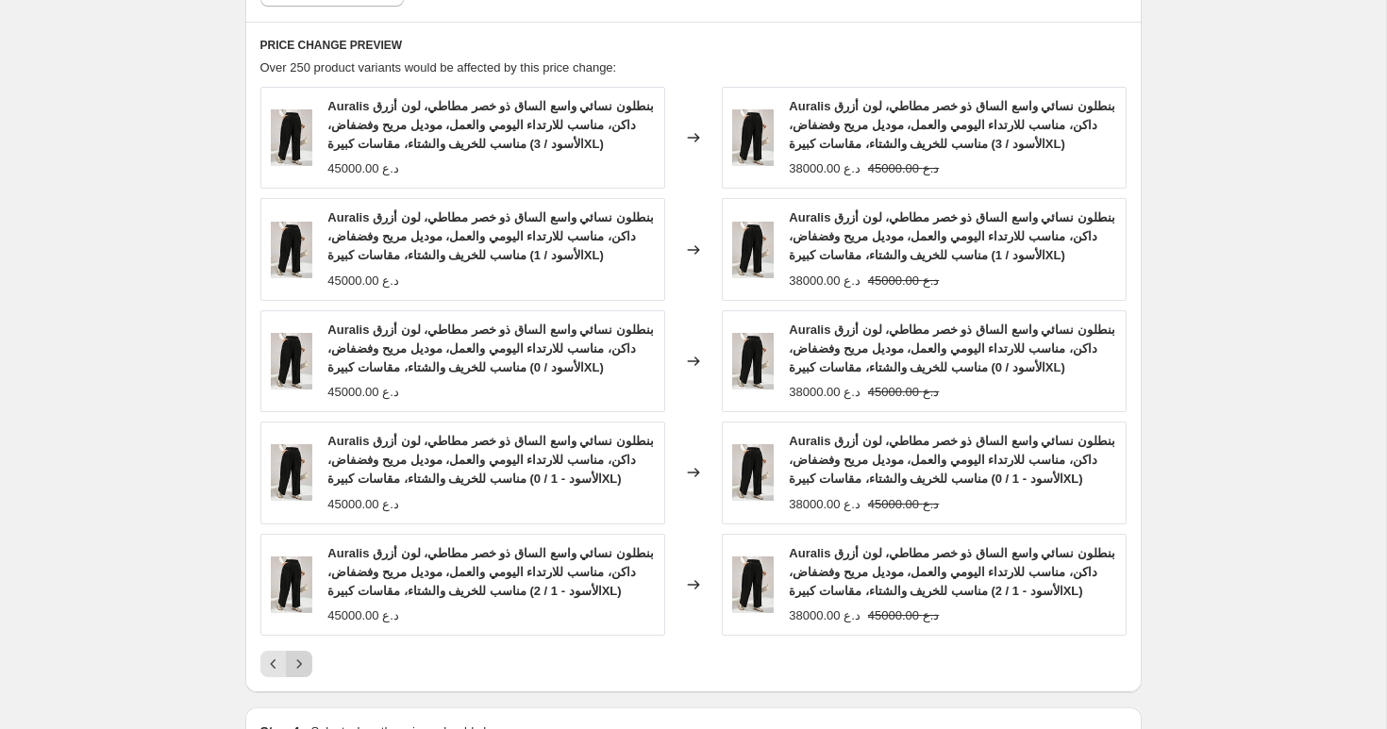
click at [298, 666] on icon "Next" at bounding box center [298, 663] width 5 height 8
click at [302, 657] on icon "Next" at bounding box center [299, 664] width 19 height 19
click at [302, 660] on icon "Next" at bounding box center [299, 664] width 19 height 19
click at [302, 670] on icon "Next" at bounding box center [299, 664] width 19 height 19
click at [295, 657] on icon "Next" at bounding box center [299, 664] width 19 height 19
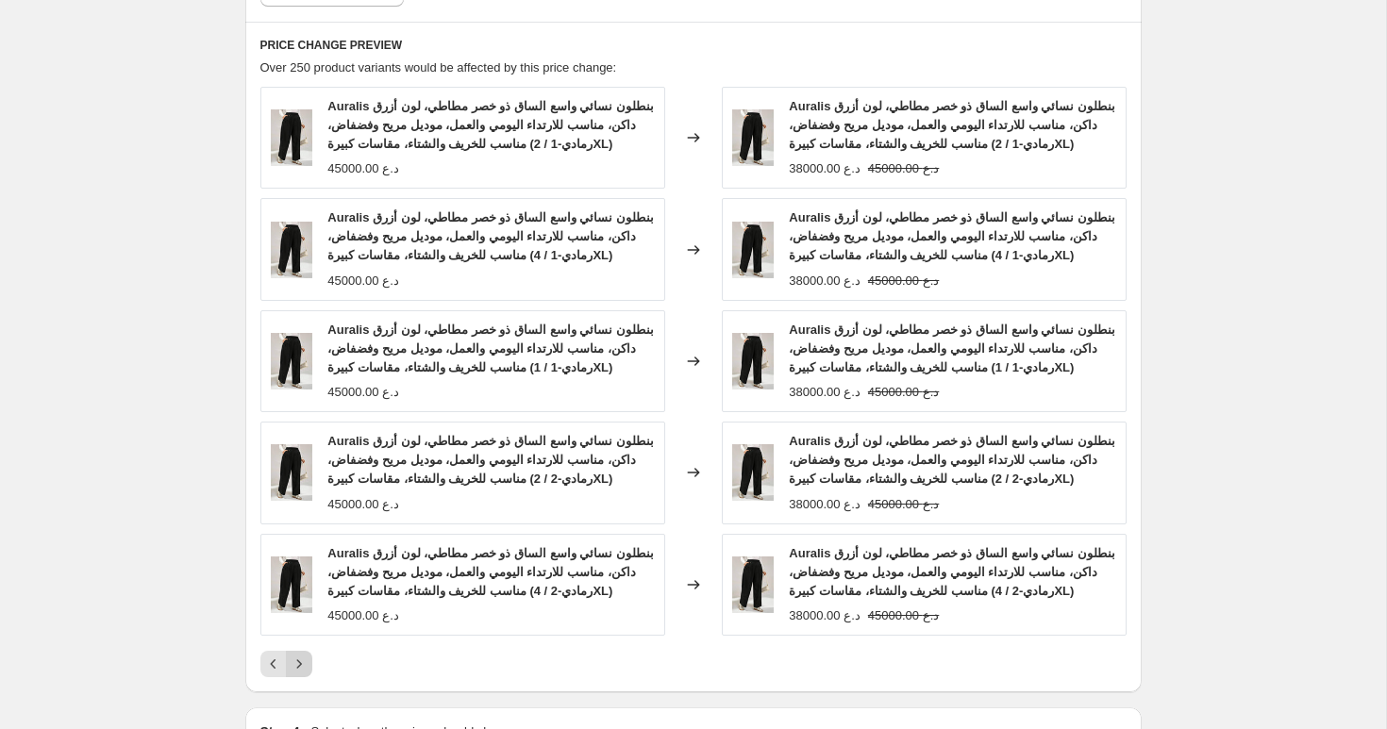
click at [299, 660] on icon "Next" at bounding box center [299, 664] width 19 height 19
click at [299, 665] on icon "Next" at bounding box center [298, 663] width 5 height 8
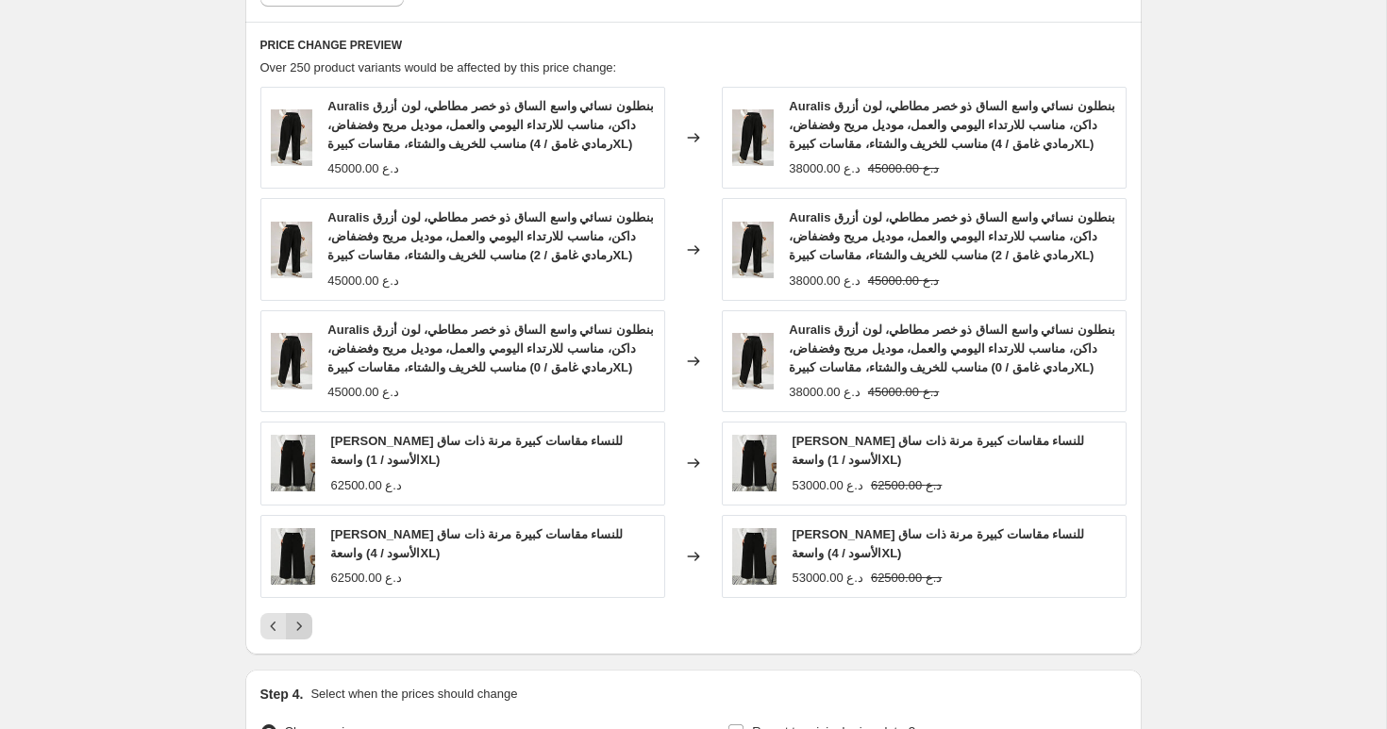
click at [302, 633] on icon "Next" at bounding box center [299, 626] width 19 height 19
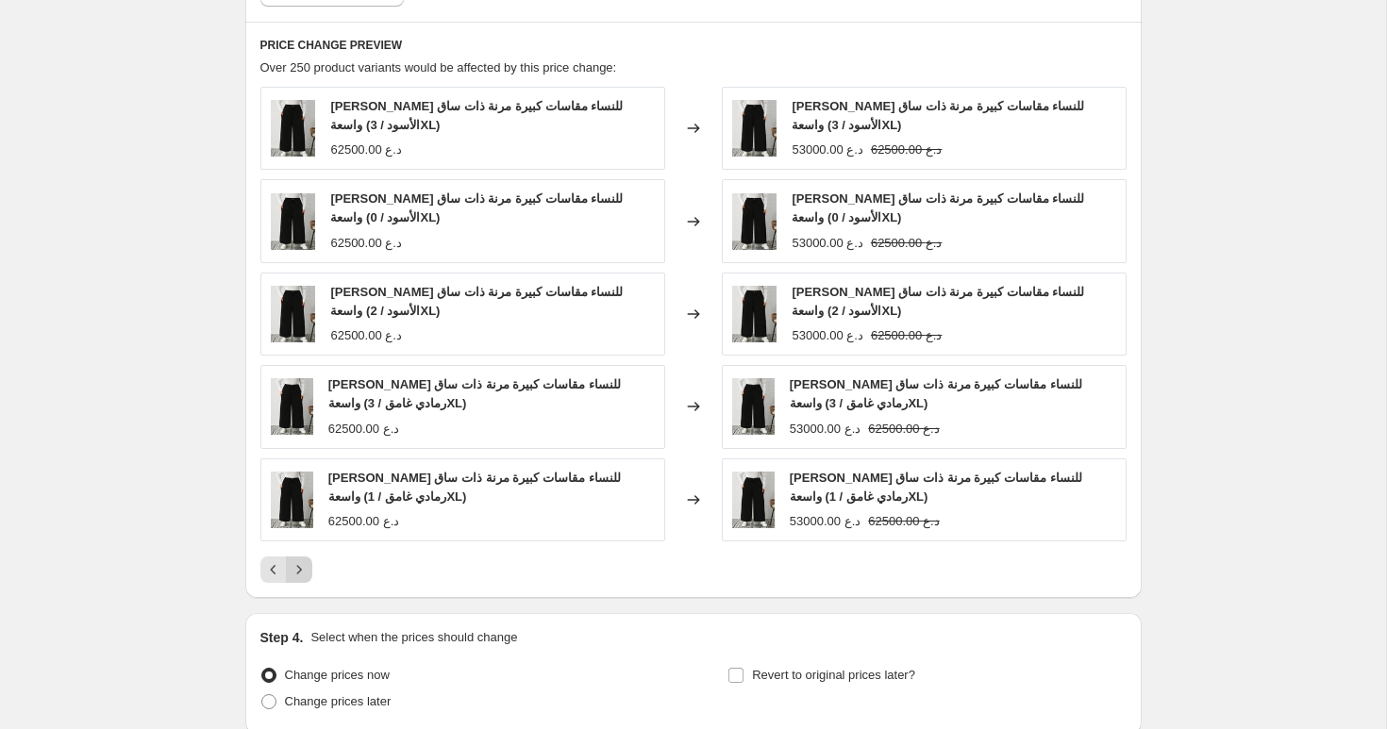
click at [303, 578] on icon "Next" at bounding box center [299, 569] width 19 height 19
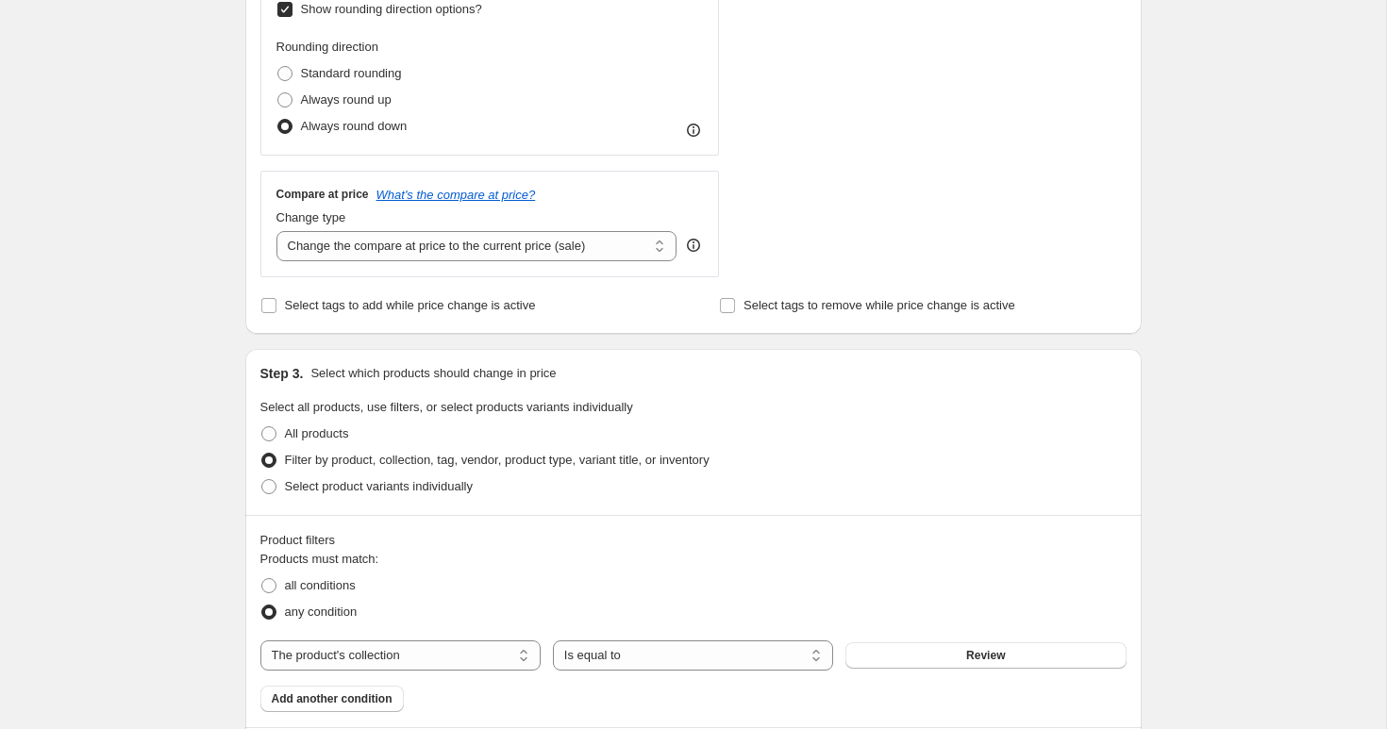
scroll to position [1625, 0]
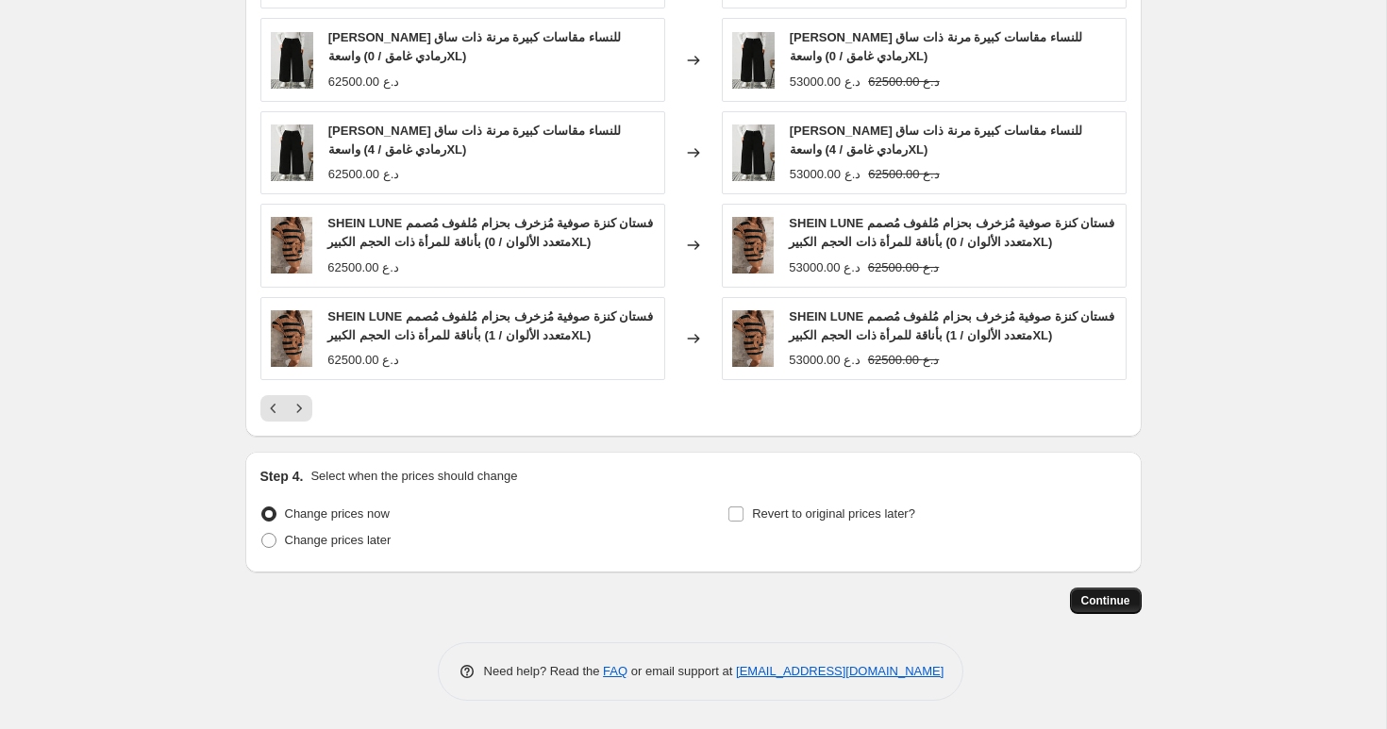
click at [1123, 596] on span "Continue" at bounding box center [1105, 600] width 49 height 15
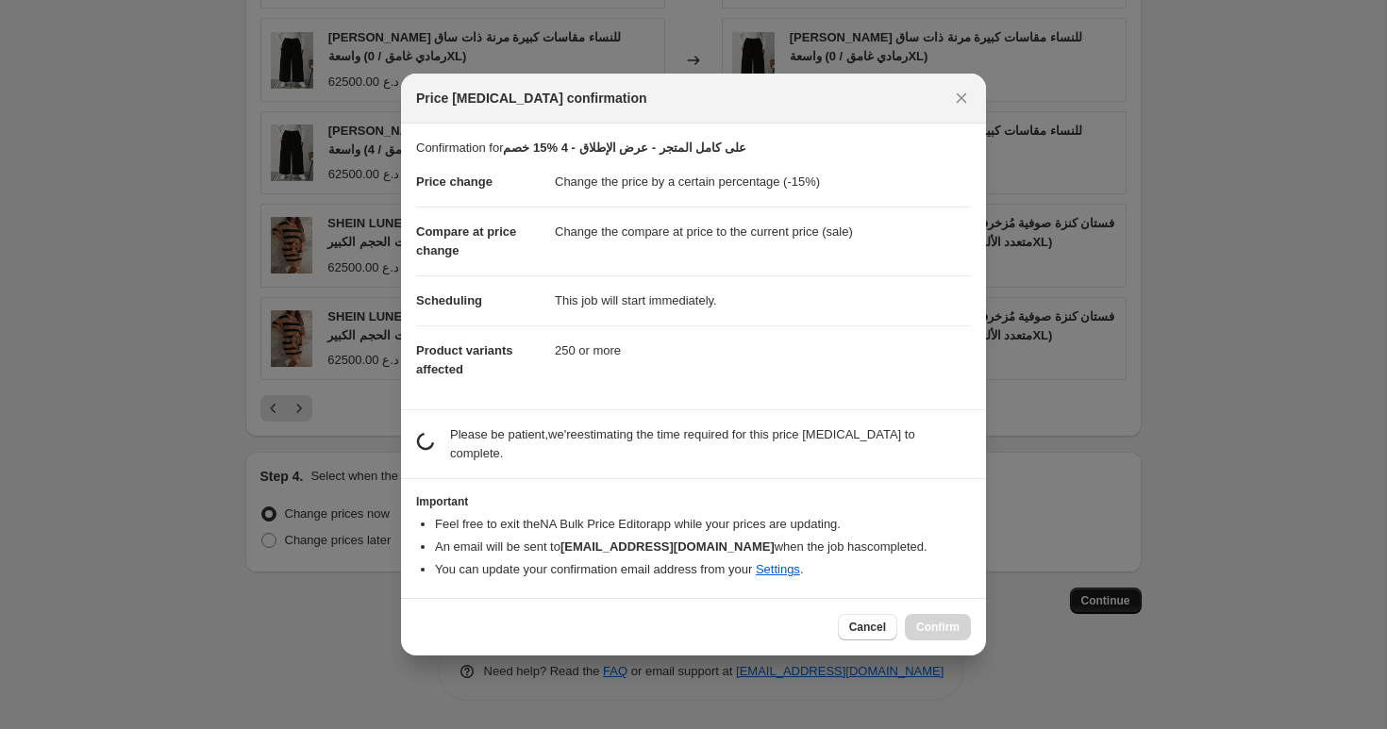
scroll to position [0, 0]
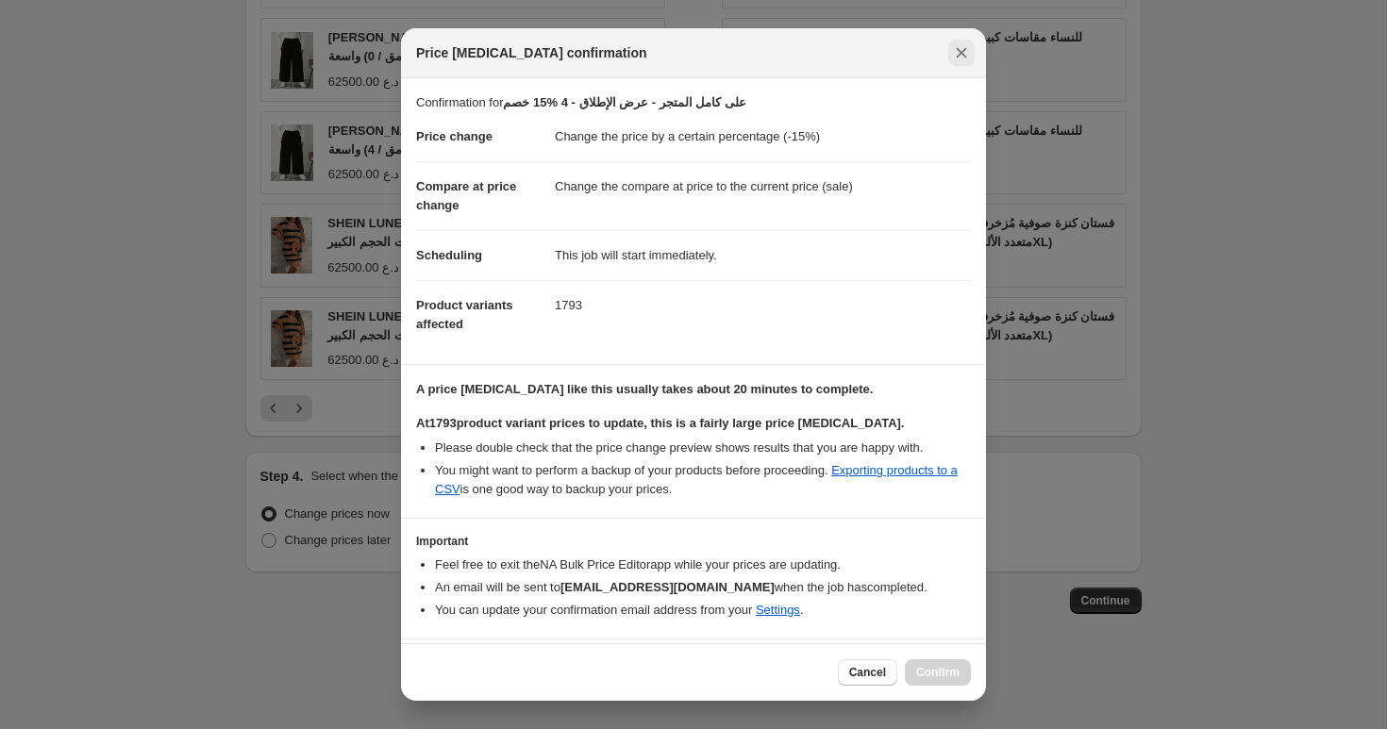
click at [958, 53] on icon "Close" at bounding box center [961, 52] width 19 height 19
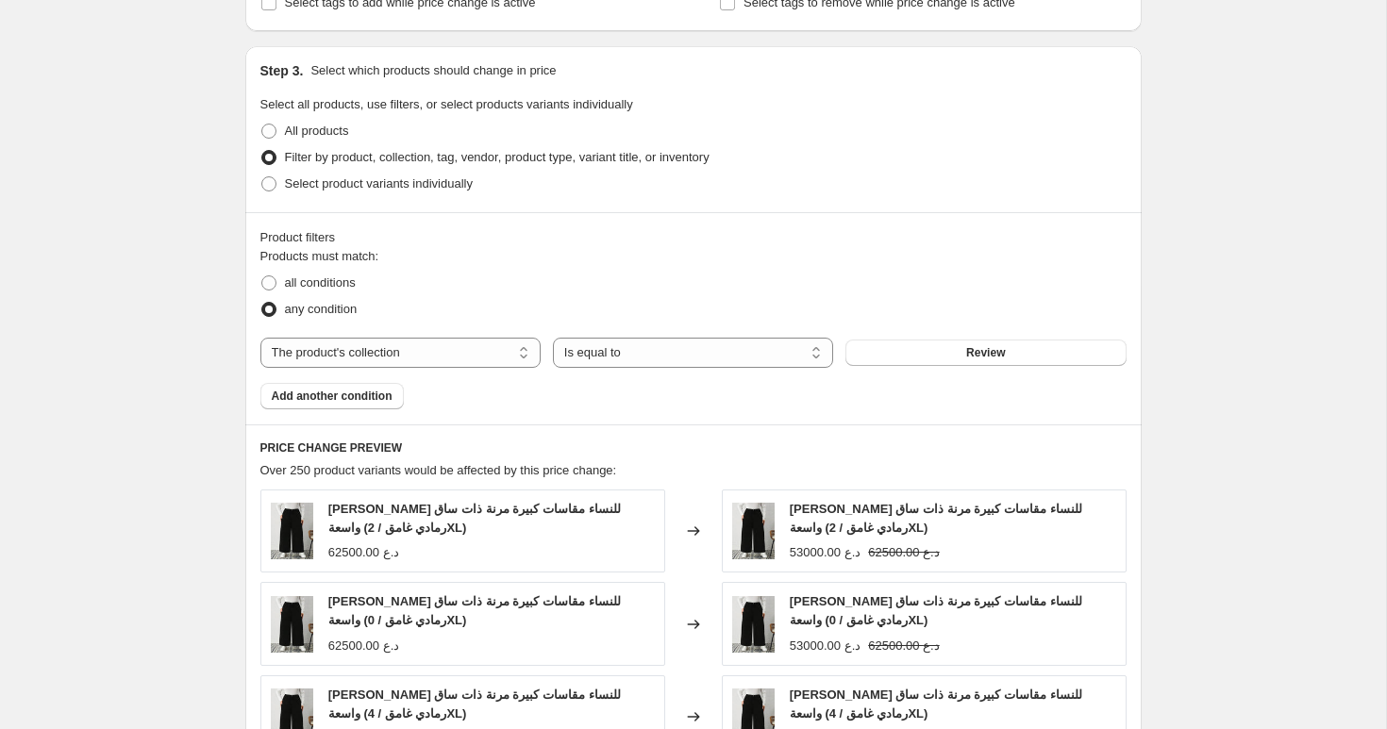
scroll to position [1625, 0]
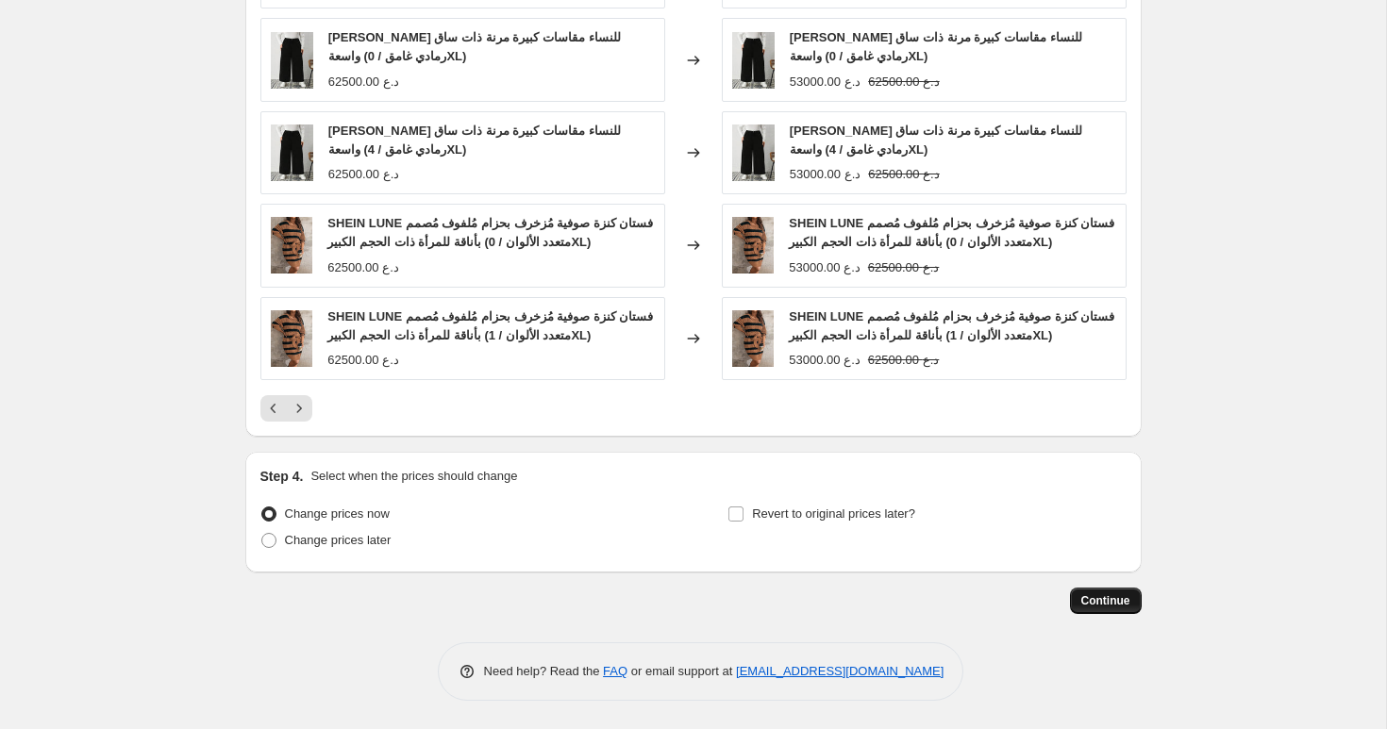
click at [1108, 602] on span "Continue" at bounding box center [1105, 600] width 49 height 15
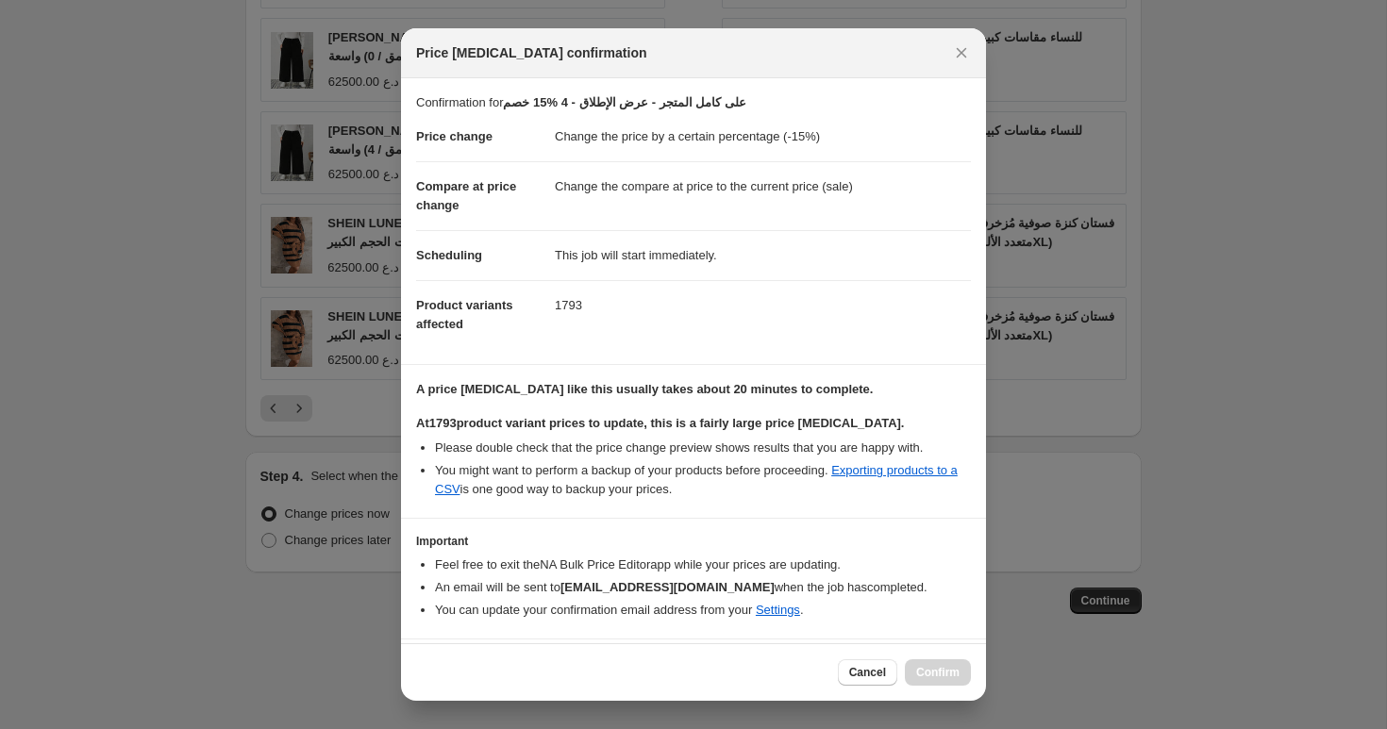
scroll to position [53, 0]
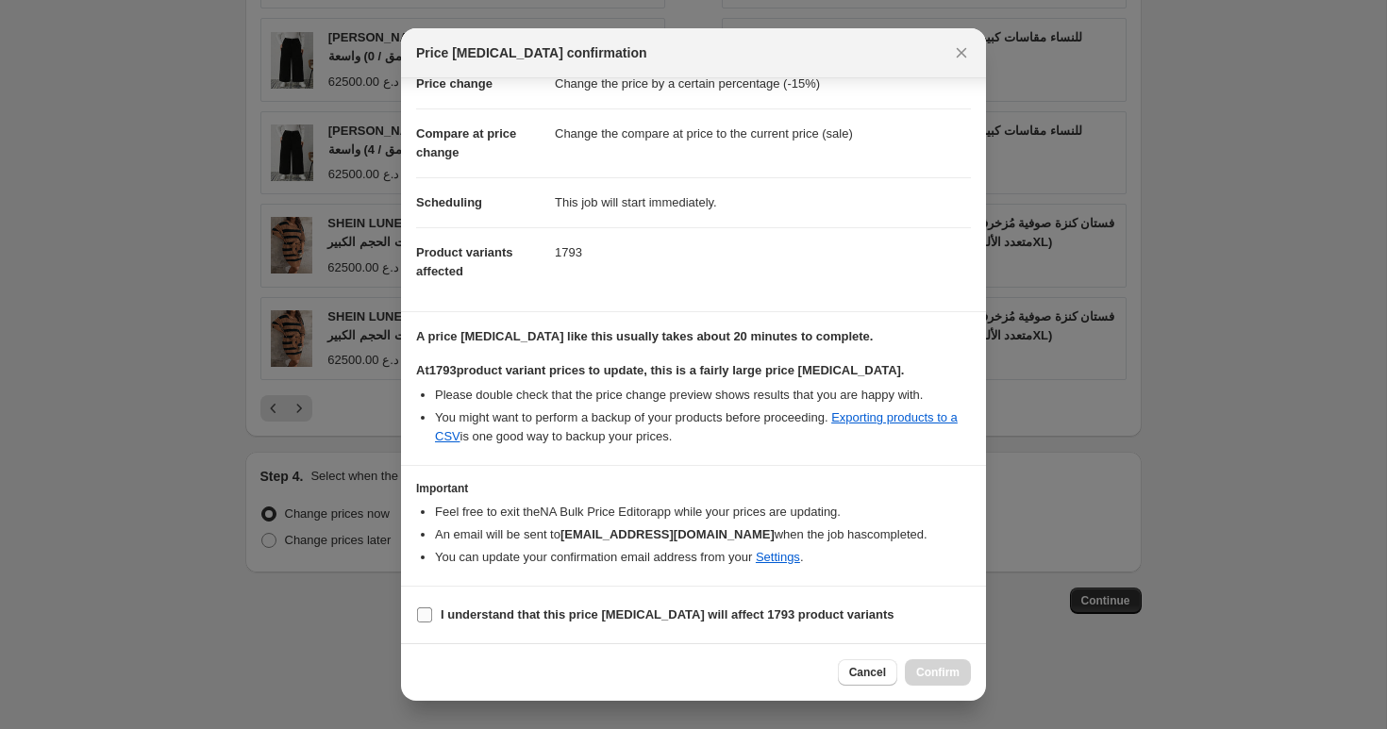
click at [537, 617] on b "I understand that this price [MEDICAL_DATA] will affect 1793 product variants" at bounding box center [668, 614] width 454 height 14
click at [432, 617] on input "I understand that this price [MEDICAL_DATA] will affect 1793 product variants" at bounding box center [424, 614] width 15 height 15
checkbox input "true"
click at [932, 657] on div "Cancel Confirm" at bounding box center [693, 672] width 585 height 58
click at [935, 670] on span "Confirm" at bounding box center [937, 672] width 43 height 15
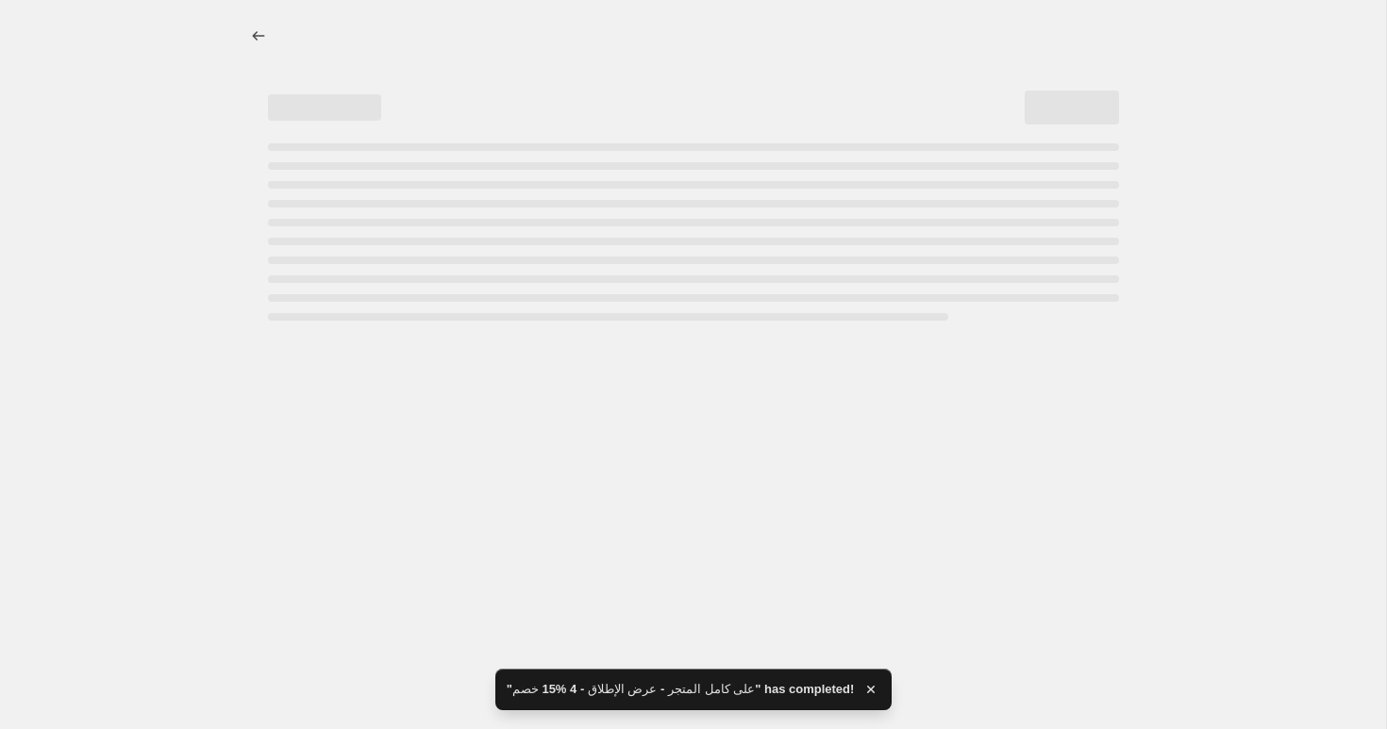
select select "percentage"
select select "collection"
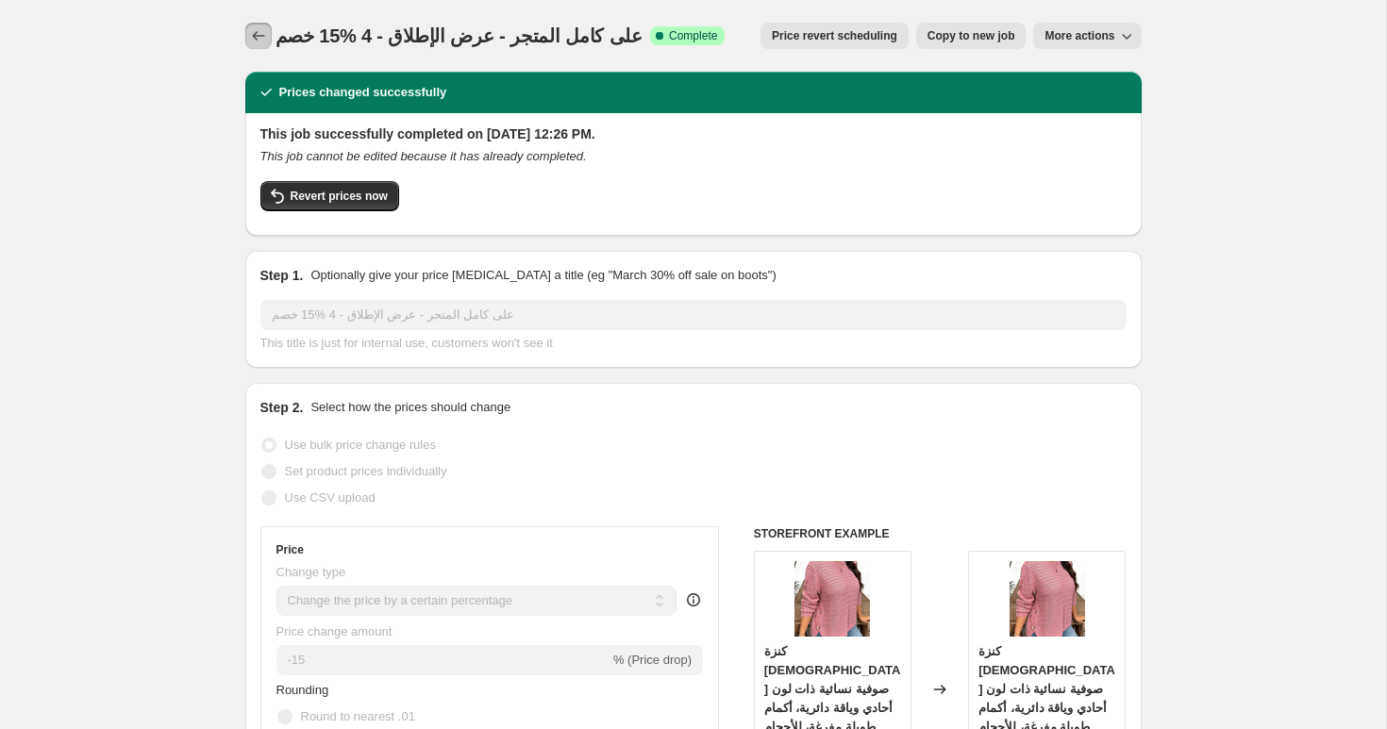
click at [245, 39] on button "Price change jobs" at bounding box center [258, 36] width 26 height 26
